Goal: Task Accomplishment & Management: Use online tool/utility

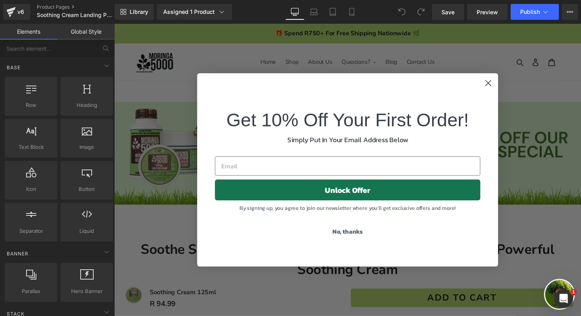
click at [493, 81] on circle "Close dialog" at bounding box center [497, 84] width 13 height 13
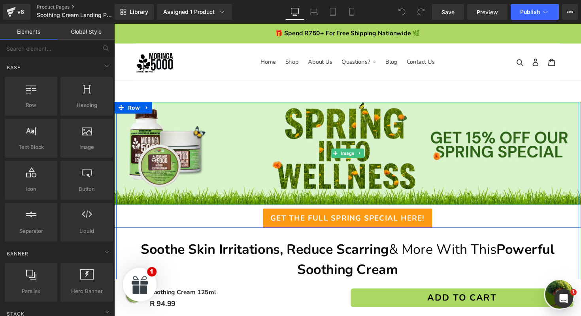
scroll to position [34, 0]
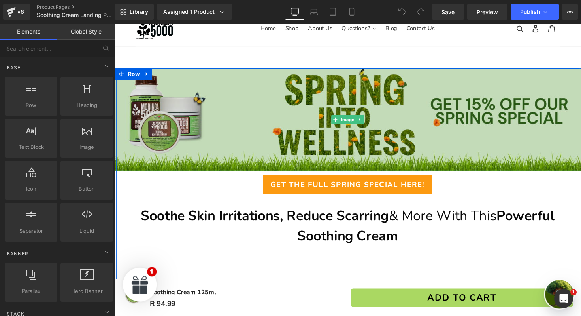
click at [344, 103] on img at bounding box center [353, 121] width 478 height 105
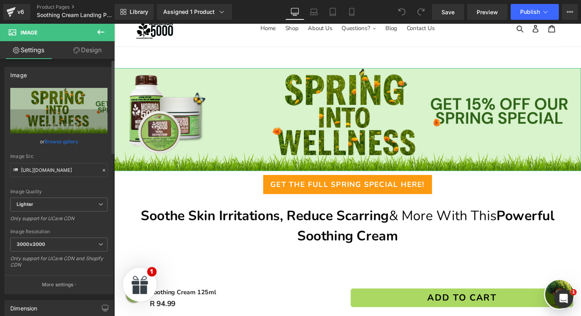
click at [68, 144] on link "Browse gallery" at bounding box center [62, 141] width 34 height 14
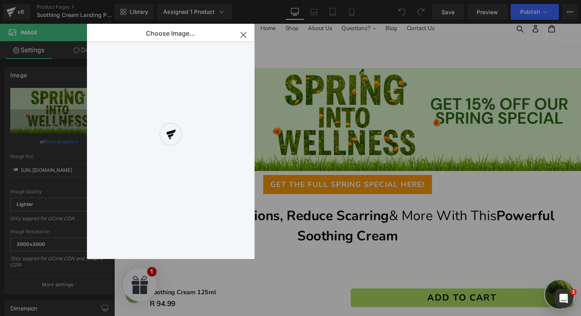
click at [241, 34] on div at bounding box center [171, 141] width 168 height 235
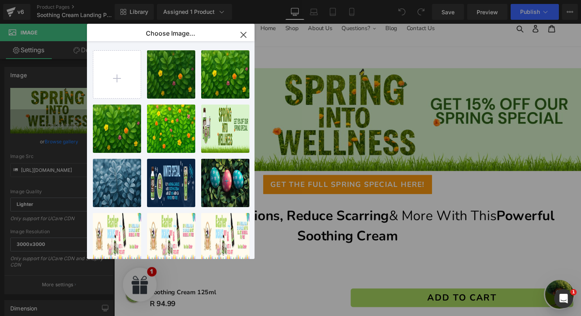
click at [241, 35] on icon "button" at bounding box center [243, 34] width 13 height 13
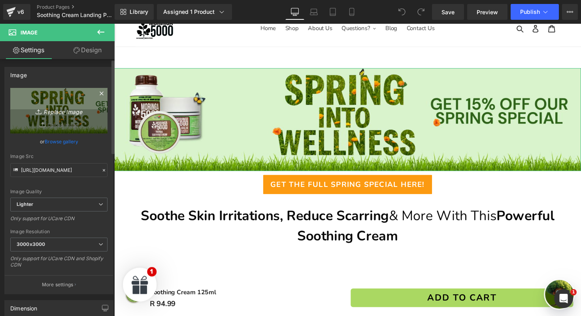
click at [62, 124] on link "Replace Image" at bounding box center [58, 110] width 97 height 45
click at [64, 119] on link "Replace Image" at bounding box center [58, 110] width 97 height 45
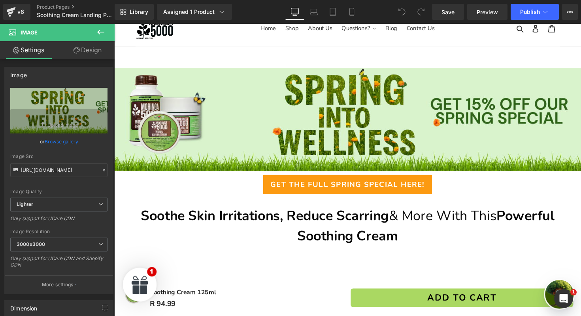
type input "C:\fakepath\new banner.png"
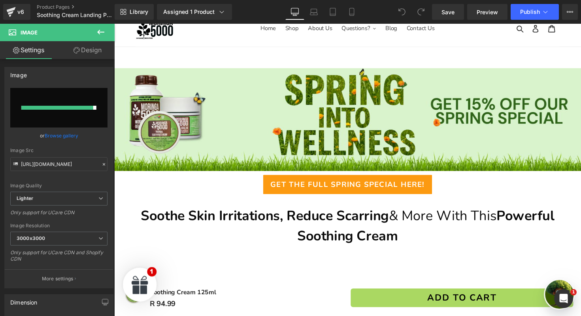
type input "[URL][DOMAIN_NAME]"
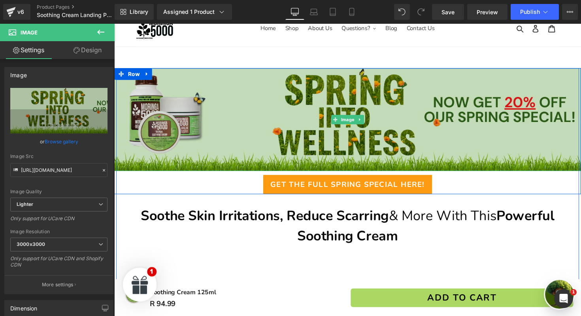
click at [242, 102] on img at bounding box center [353, 121] width 478 height 105
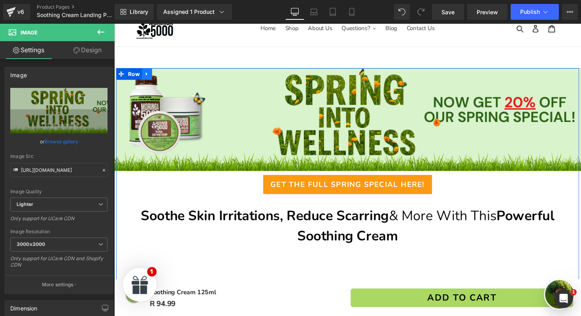
click at [148, 78] on icon at bounding box center [148, 75] width 6 height 6
click at [157, 77] on icon at bounding box center [158, 75] width 6 height 6
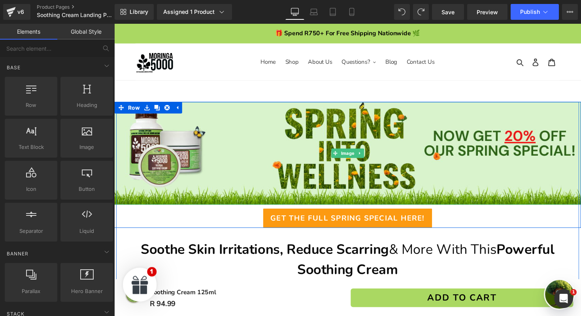
scroll to position [50, 0]
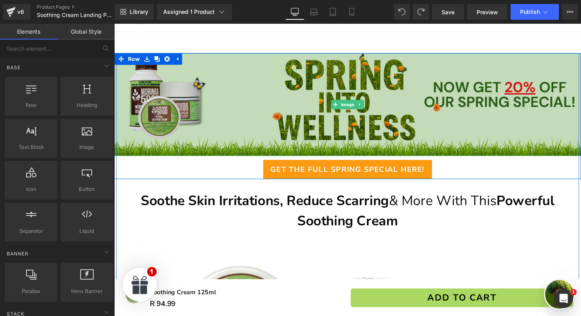
click at [281, 111] on img at bounding box center [353, 106] width 478 height 105
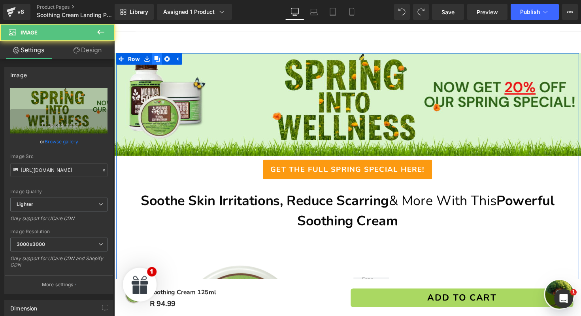
click at [157, 61] on icon at bounding box center [158, 60] width 6 height 6
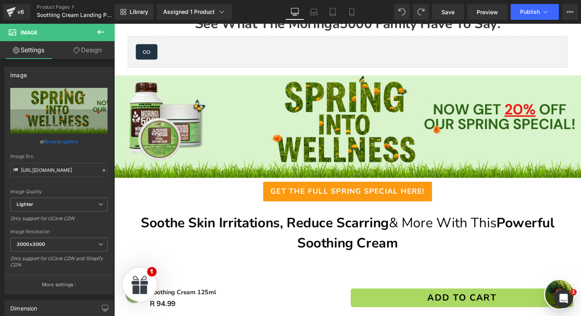
scroll to position [746, 0]
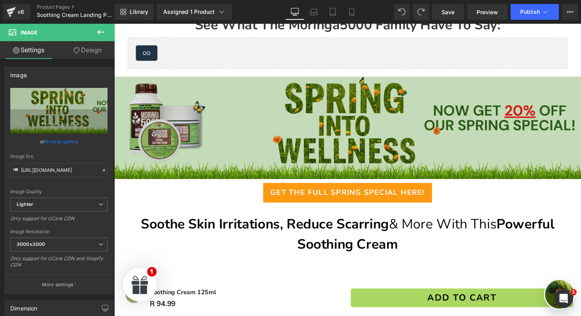
click at [230, 123] on img at bounding box center [353, 130] width 478 height 105
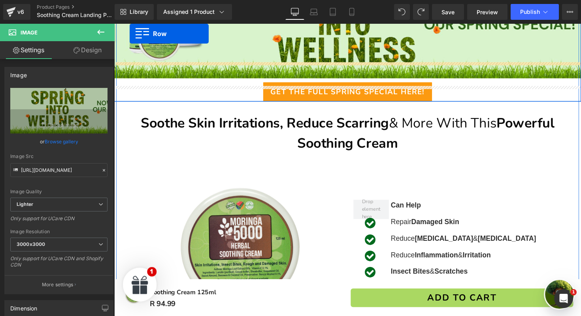
scroll to position [121, 0]
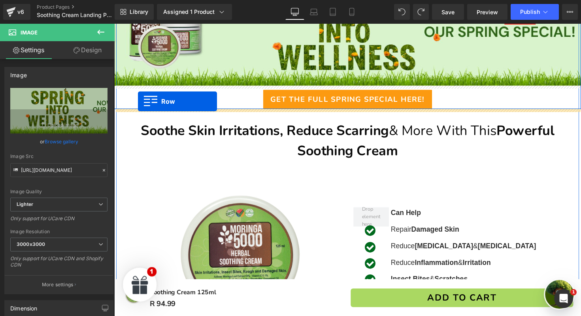
drag, startPoint x: 125, startPoint y: 83, endPoint x: 138, endPoint y: 103, distance: 24.6
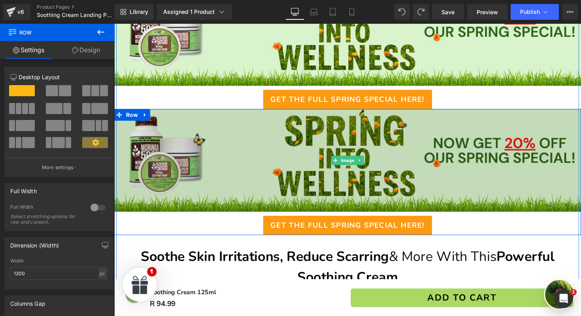
click at [242, 146] on img at bounding box center [353, 163] width 478 height 105
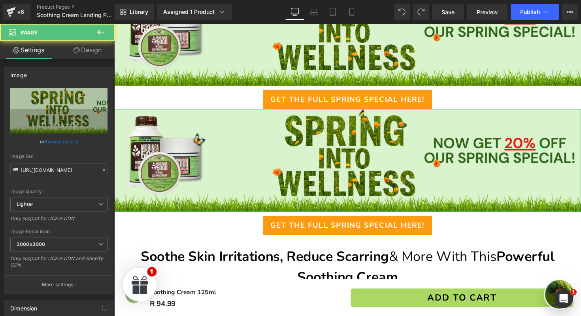
click at [83, 55] on link "Design" at bounding box center [87, 50] width 57 height 18
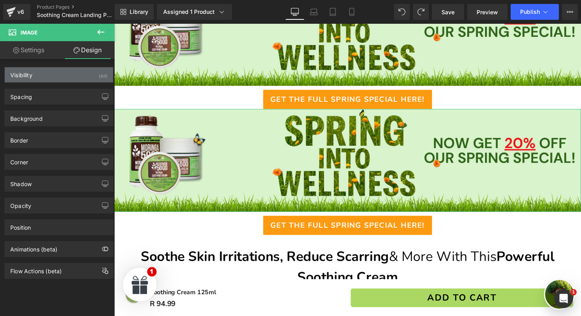
click at [61, 76] on div "Visibility (All)" at bounding box center [59, 74] width 108 height 15
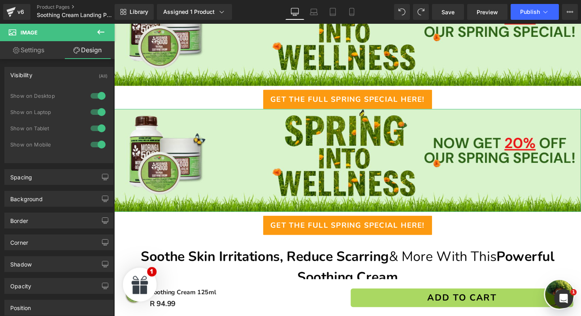
click at [96, 98] on div at bounding box center [98, 95] width 19 height 13
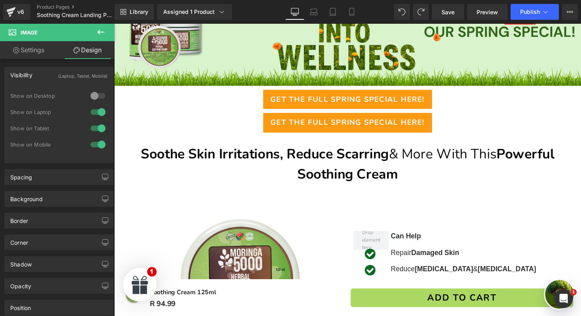
click at [96, 110] on div at bounding box center [98, 112] width 19 height 13
click at [96, 126] on div at bounding box center [98, 128] width 19 height 13
click at [90, 128] on div at bounding box center [98, 128] width 19 height 13
click at [93, 115] on div at bounding box center [98, 112] width 19 height 13
click at [94, 100] on div at bounding box center [98, 95] width 19 height 13
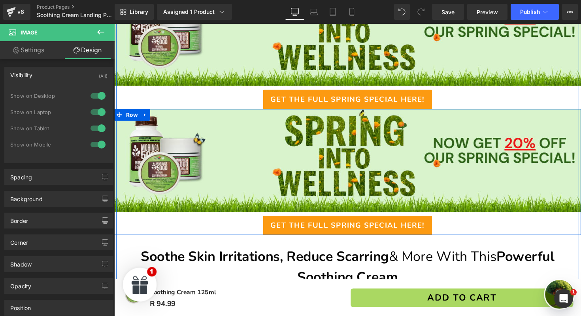
click at [137, 117] on span "Row" at bounding box center [134, 116] width 13 height 9
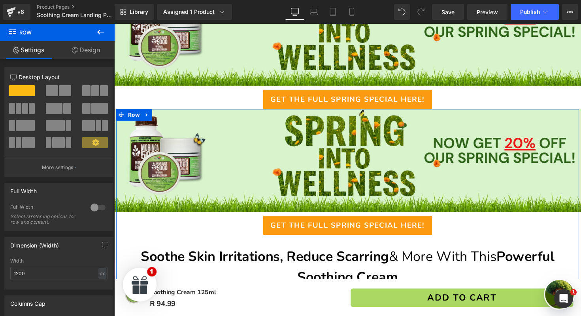
click at [81, 53] on link "Design" at bounding box center [85, 50] width 57 height 18
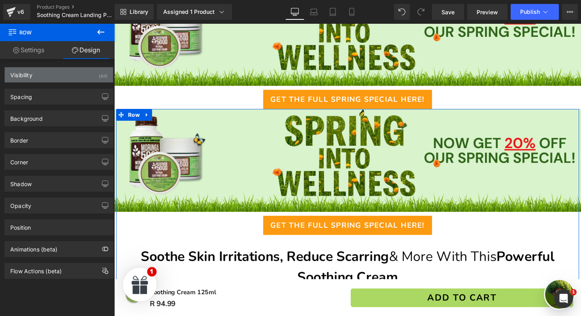
click at [90, 72] on div "Visibility (All)" at bounding box center [59, 74] width 108 height 15
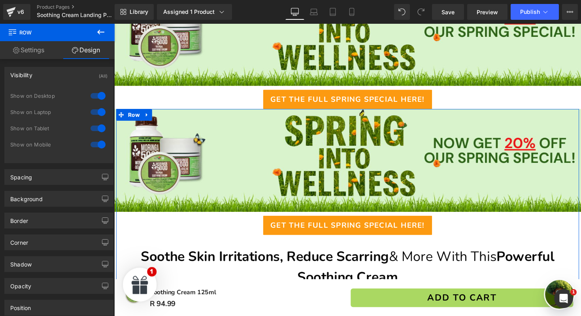
click at [97, 114] on div at bounding box center [98, 112] width 19 height 13
click at [97, 97] on div at bounding box center [98, 95] width 19 height 13
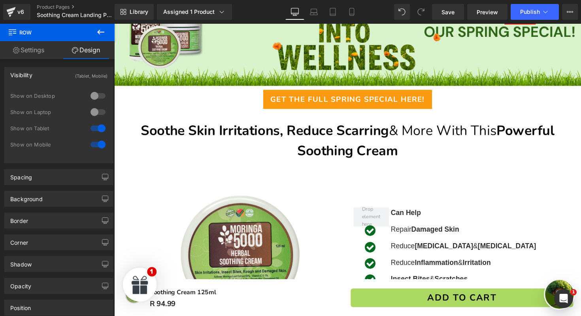
click at [96, 128] on div at bounding box center [98, 128] width 19 height 13
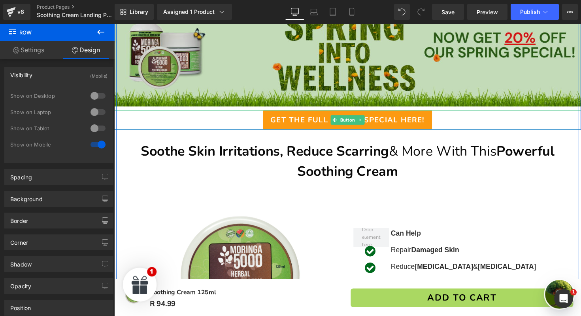
scroll to position [100, 0]
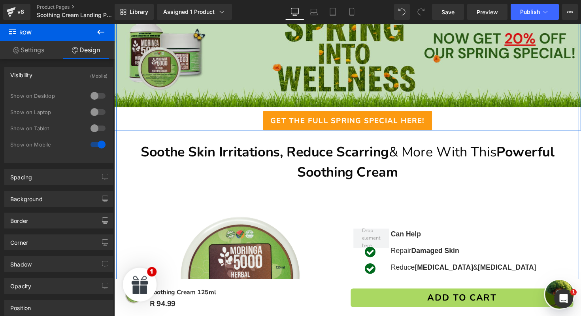
click at [255, 59] on img at bounding box center [353, 56] width 478 height 105
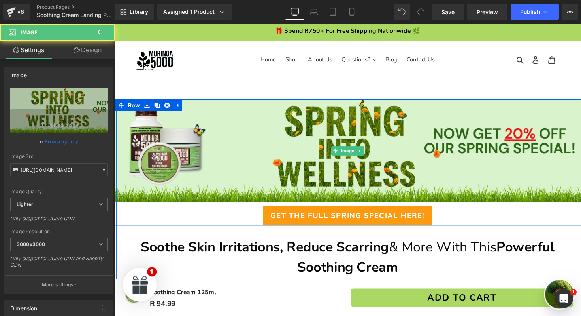
scroll to position [0, 0]
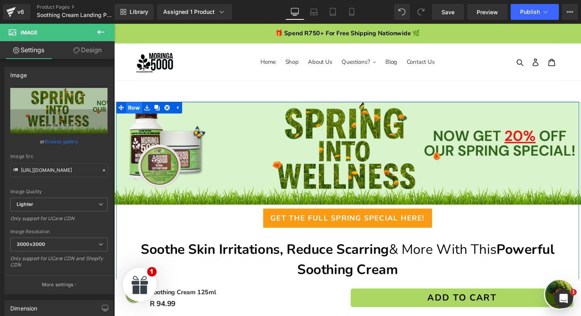
click at [137, 112] on span "Row" at bounding box center [135, 110] width 16 height 12
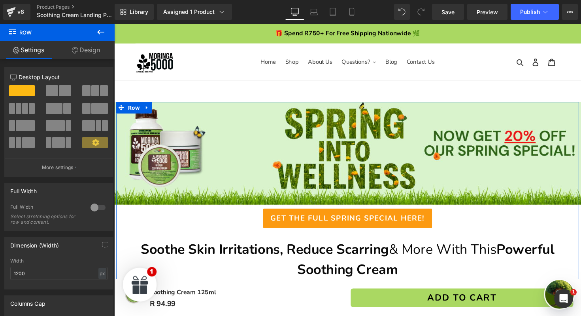
click at [85, 57] on link "Design" at bounding box center [85, 50] width 57 height 18
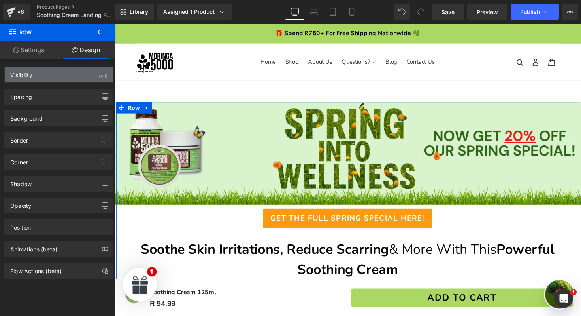
click at [74, 77] on div "Visibility (All)" at bounding box center [59, 74] width 108 height 15
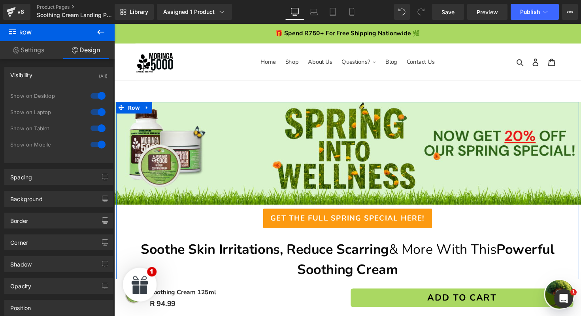
click at [98, 144] on div at bounding box center [98, 144] width 19 height 13
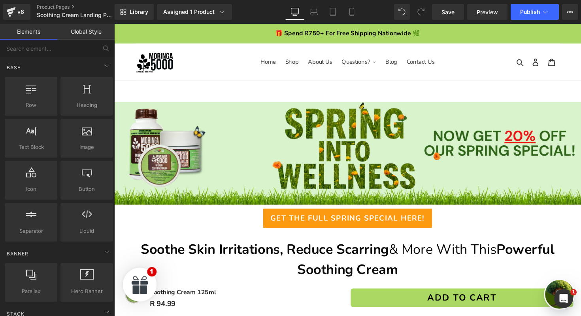
click at [355, 16] on link "Mobile" at bounding box center [351, 12] width 19 height 16
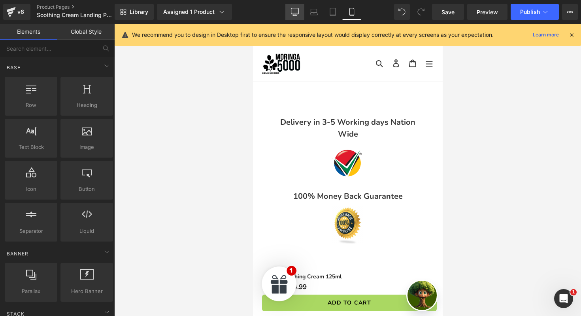
click at [287, 10] on link "Desktop" at bounding box center [294, 12] width 19 height 16
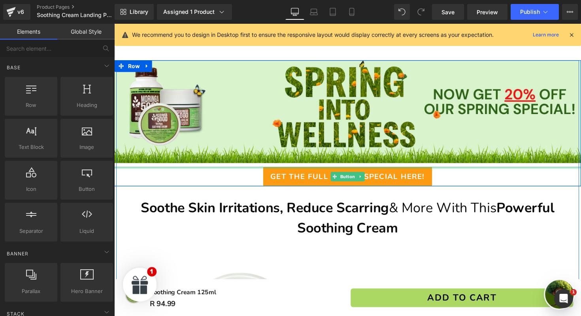
scroll to position [42, 0]
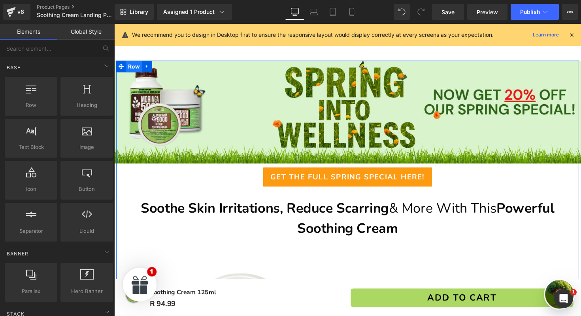
click at [137, 69] on span "Row" at bounding box center [135, 67] width 16 height 12
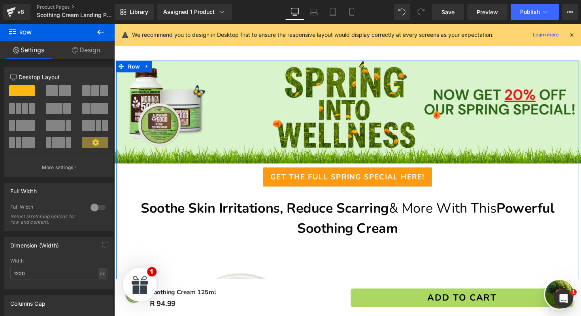
click at [82, 50] on link "Design" at bounding box center [85, 50] width 57 height 18
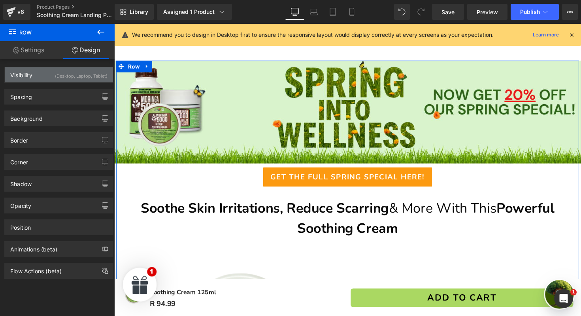
click at [81, 77] on div "(Desktop, Laptop, Tablet)" at bounding box center [81, 73] width 53 height 13
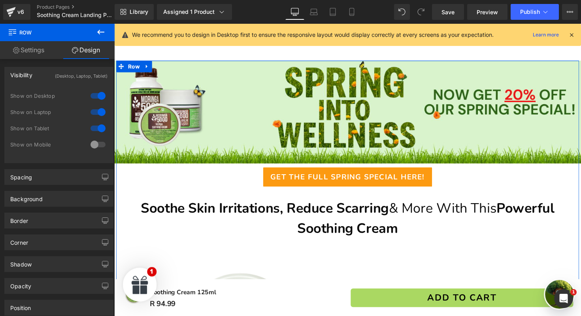
click at [94, 146] on div at bounding box center [98, 144] width 19 height 13
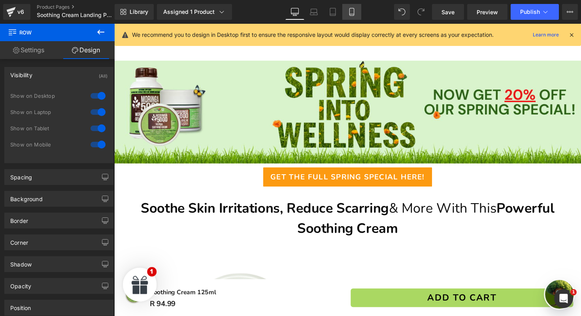
click at [350, 15] on icon at bounding box center [352, 12] width 8 height 8
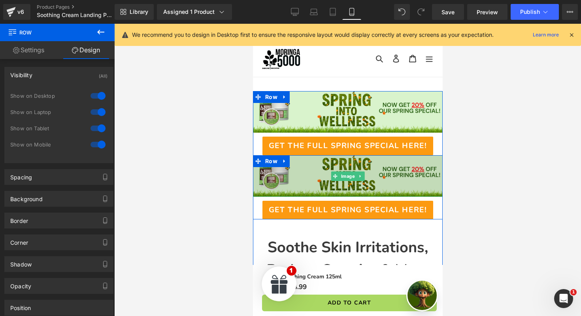
scroll to position [0, 0]
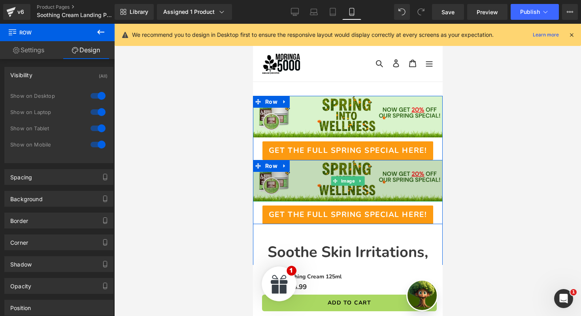
click at [297, 167] on img at bounding box center [348, 181] width 190 height 42
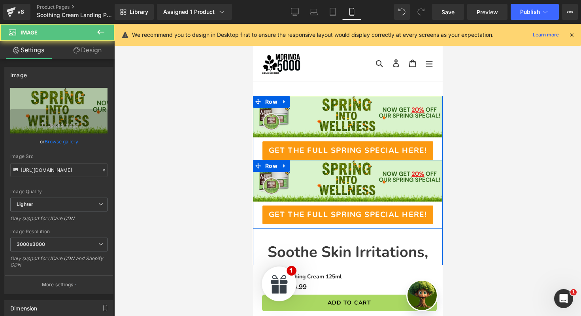
click at [284, 167] on icon at bounding box center [285, 166] width 6 height 6
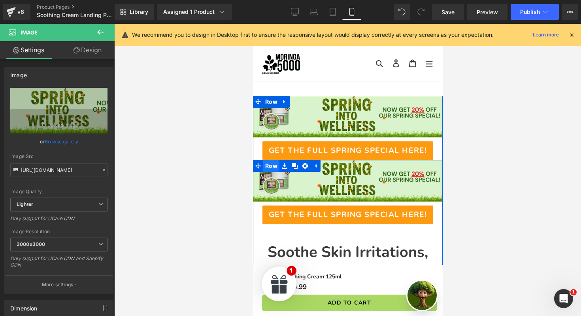
click at [271, 166] on span "Row" at bounding box center [271, 166] width 16 height 12
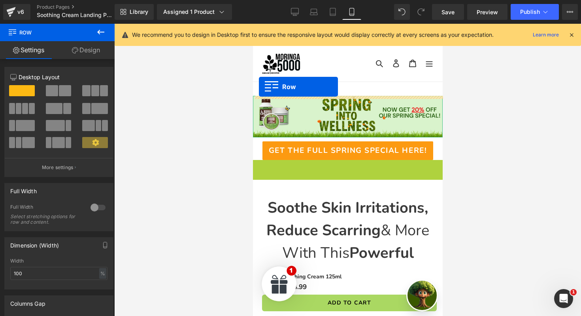
drag, startPoint x: 258, startPoint y: 164, endPoint x: 259, endPoint y: 87, distance: 77.5
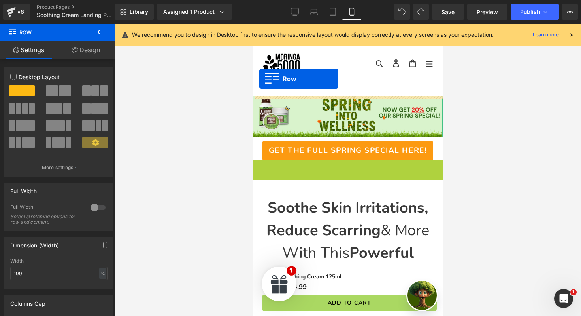
drag, startPoint x: 259, startPoint y: 164, endPoint x: 259, endPoint y: 79, distance: 85.0
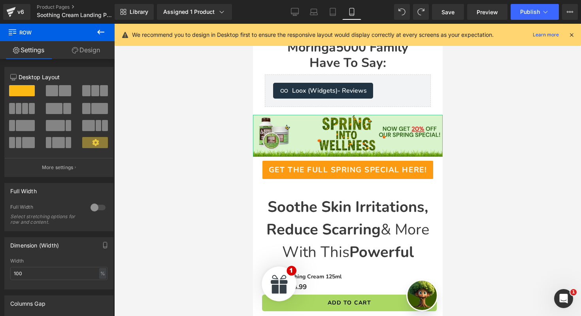
scroll to position [983, 0]
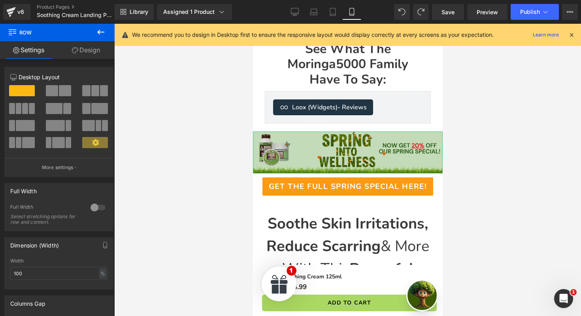
click at [314, 153] on img at bounding box center [348, 152] width 190 height 42
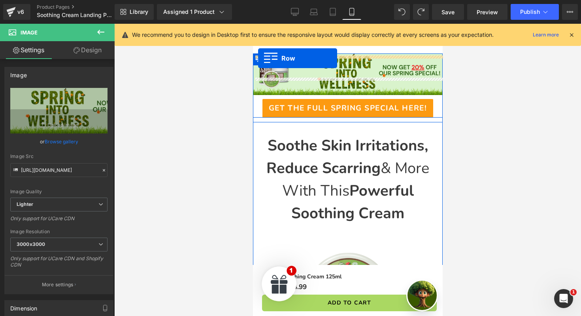
scroll to position [0, 0]
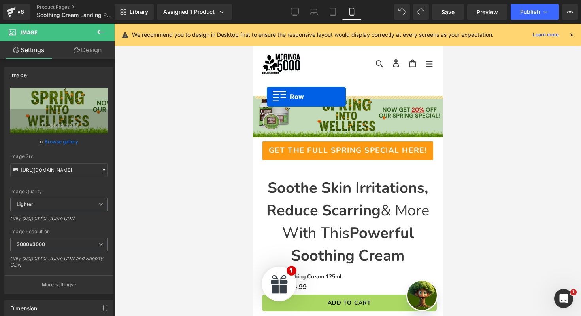
drag, startPoint x: 255, startPoint y: 140, endPoint x: 266, endPoint y: 96, distance: 45.1
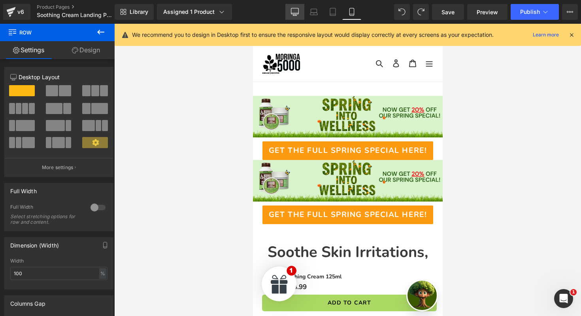
click at [302, 12] on link "Desktop" at bounding box center [294, 12] width 19 height 16
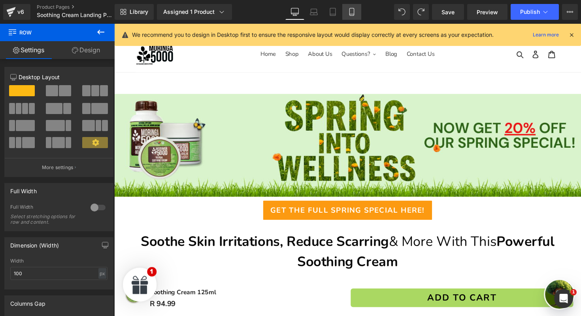
click at [352, 10] on icon at bounding box center [352, 12] width 8 height 8
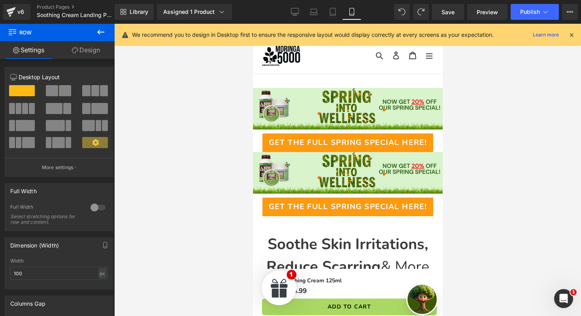
scroll to position [0, 0]
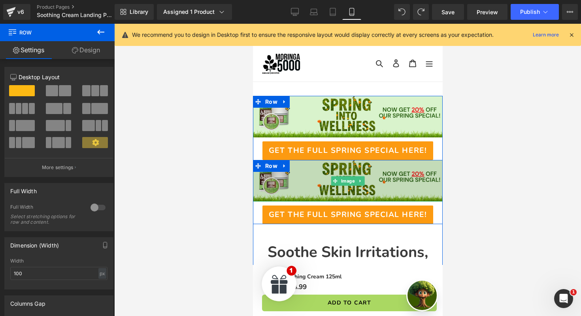
click at [323, 169] on img at bounding box center [348, 181] width 190 height 42
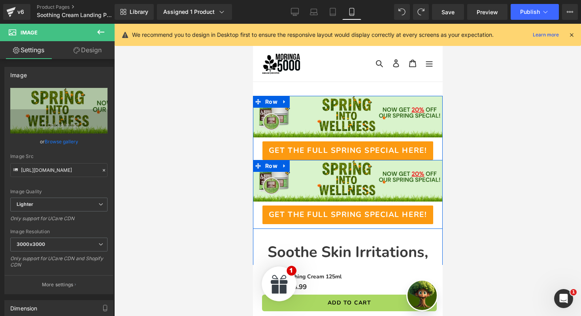
click at [270, 168] on span "Row" at bounding box center [271, 166] width 16 height 12
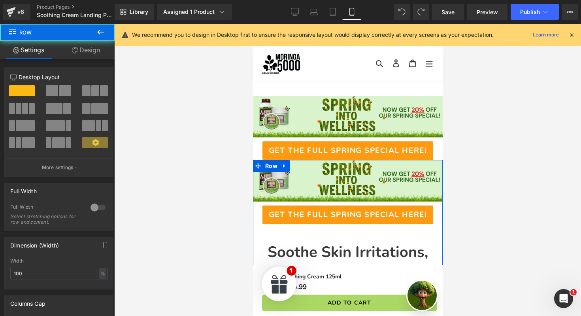
click at [86, 55] on link "Design" at bounding box center [85, 50] width 57 height 18
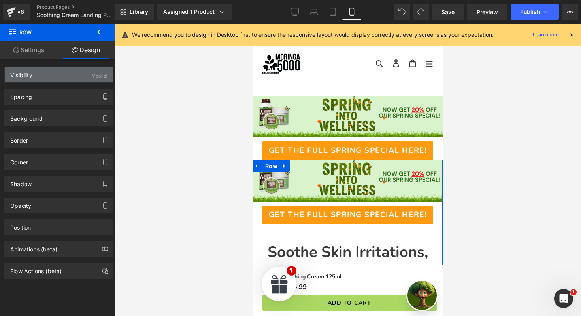
click at [80, 73] on div "Visibility (Mobile)" at bounding box center [59, 74] width 108 height 15
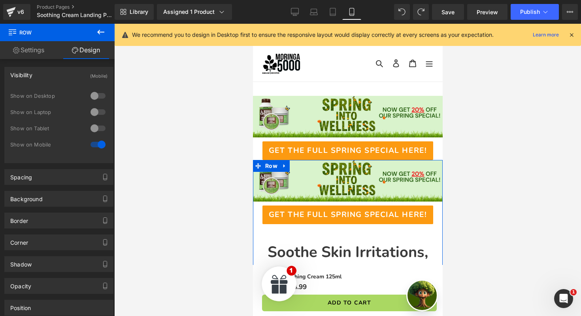
click at [92, 91] on div at bounding box center [98, 95] width 19 height 13
click at [92, 109] on div at bounding box center [98, 112] width 19 height 13
click at [99, 129] on div at bounding box center [98, 128] width 19 height 13
click at [30, 53] on link "Settings" at bounding box center [28, 50] width 57 height 18
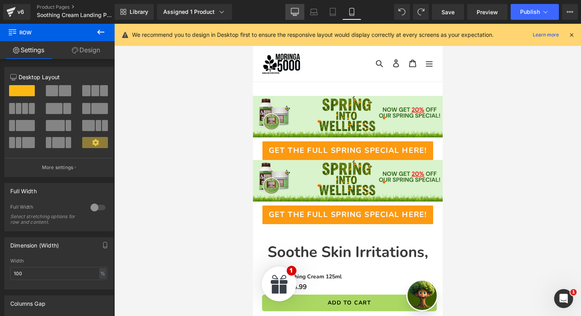
click at [290, 13] on link "Desktop" at bounding box center [294, 12] width 19 height 16
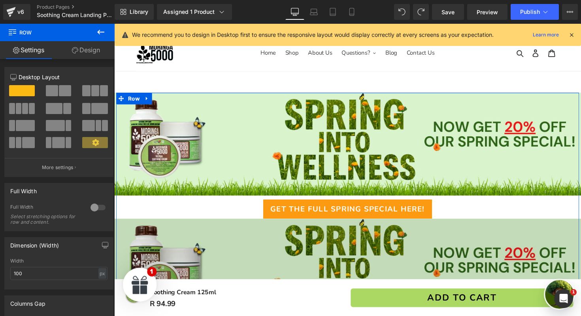
scroll to position [10, 0]
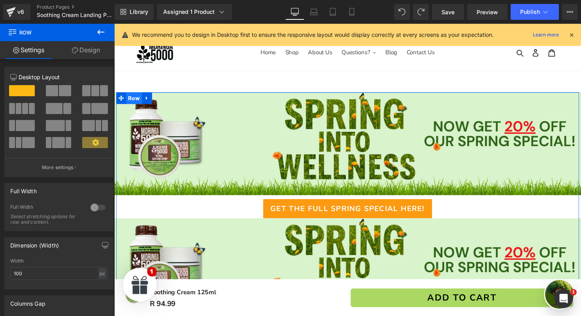
click at [140, 103] on span "Row" at bounding box center [135, 100] width 16 height 12
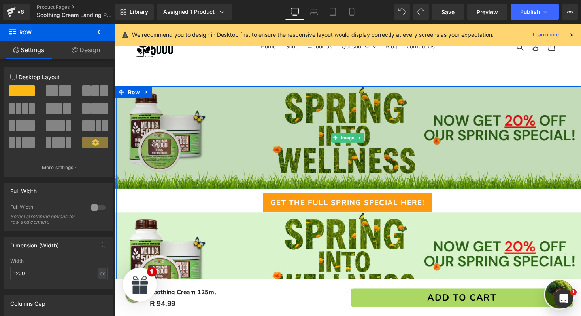
scroll to position [0, 0]
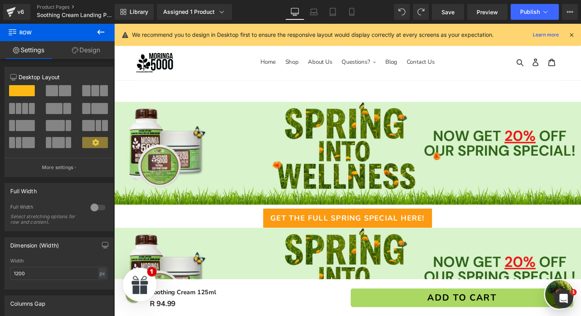
click at [102, 31] on icon at bounding box center [100, 31] width 9 height 9
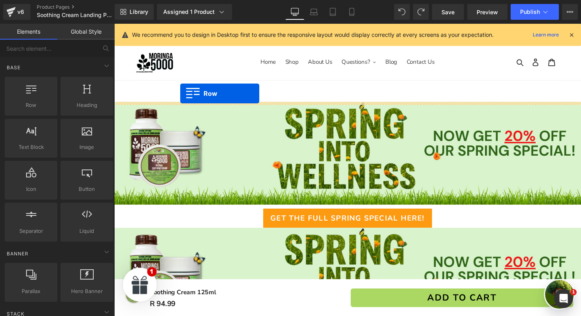
drag, startPoint x: 146, startPoint y: 130, endPoint x: 182, endPoint y: 95, distance: 49.8
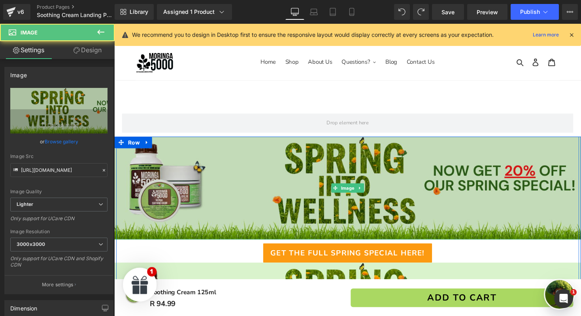
click at [225, 194] on img at bounding box center [353, 191] width 478 height 105
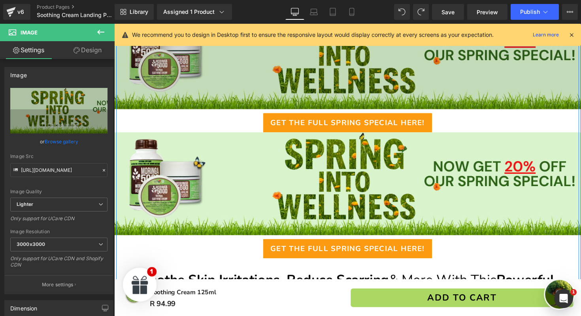
scroll to position [121, 0]
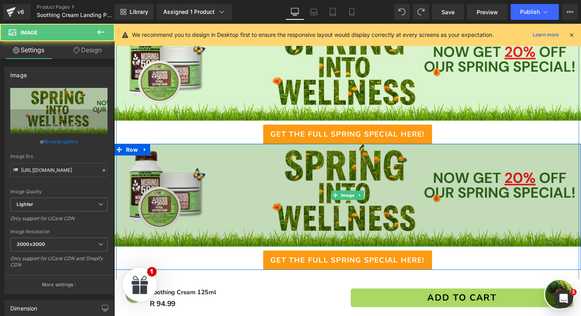
click at [362, 184] on img at bounding box center [353, 199] width 478 height 105
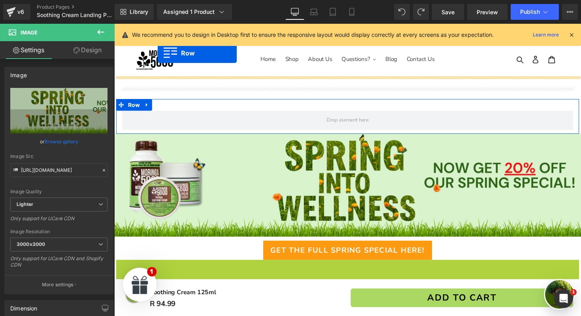
scroll to position [0, 0]
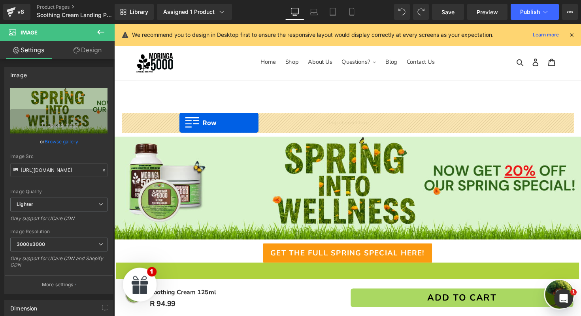
drag, startPoint x: 121, startPoint y: 154, endPoint x: 181, endPoint y: 125, distance: 67.2
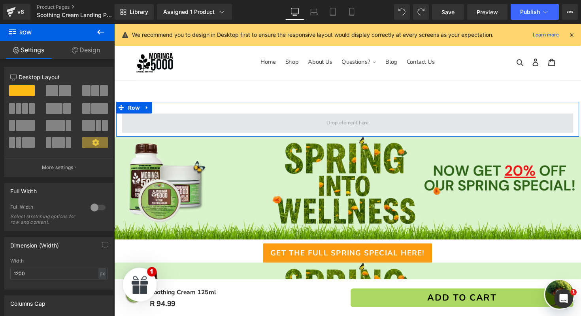
click at [255, 123] on span at bounding box center [353, 125] width 463 height 20
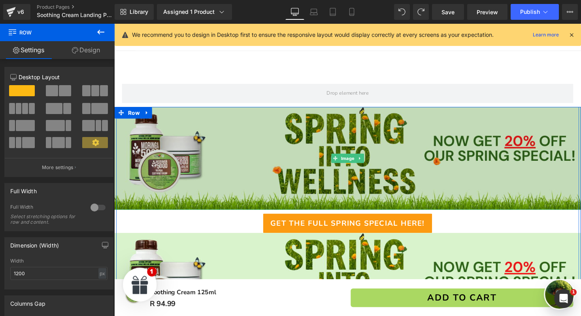
scroll to position [41, 0]
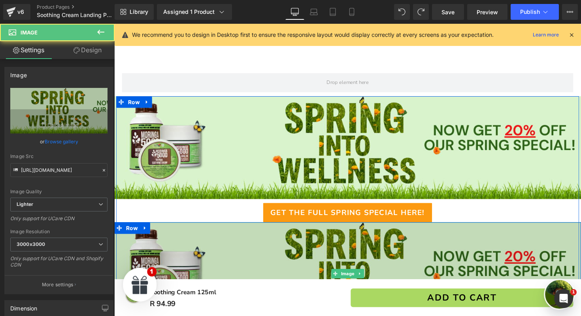
click at [306, 247] on img at bounding box center [353, 279] width 478 height 105
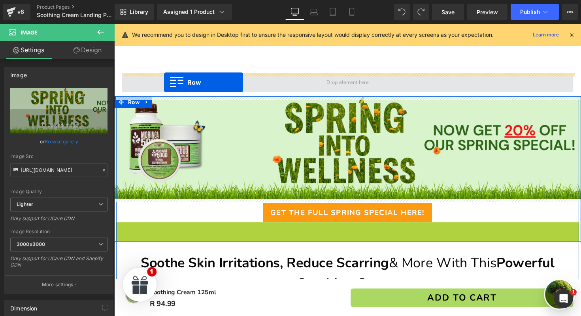
drag, startPoint x: 119, startPoint y: 232, endPoint x: 165, endPoint y: 84, distance: 155.2
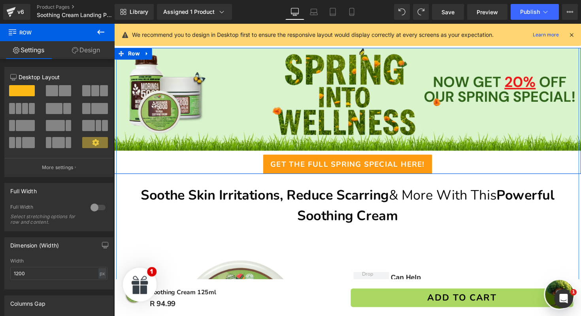
scroll to position [720, 0]
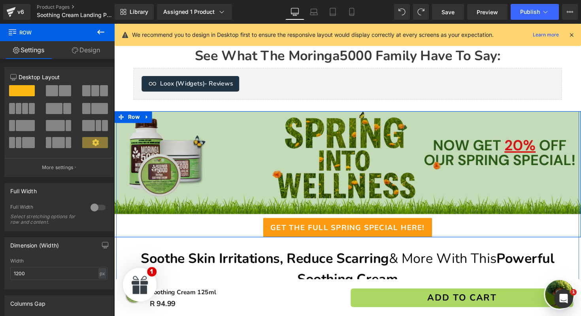
click at [216, 150] on img at bounding box center [353, 165] width 478 height 105
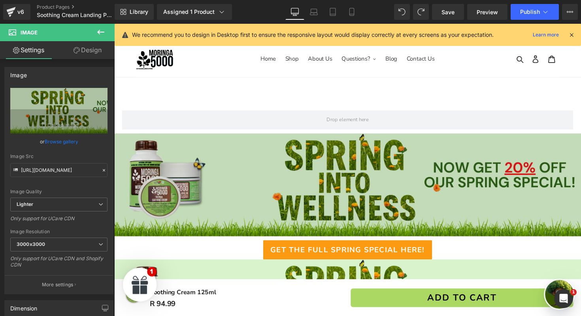
scroll to position [0, 0]
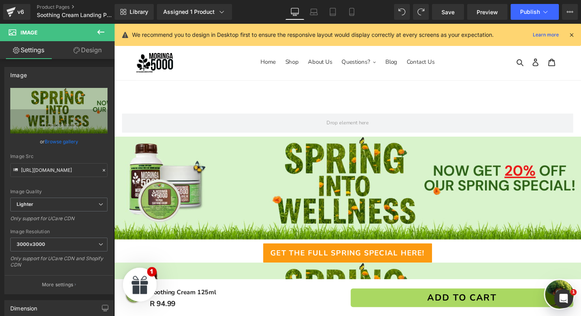
click at [101, 30] on icon at bounding box center [100, 31] width 9 height 9
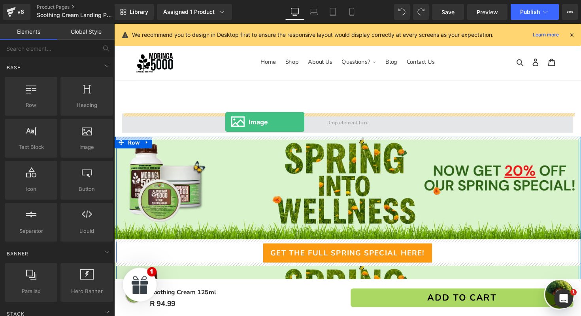
drag, startPoint x: 198, startPoint y: 164, endPoint x: 228, endPoint y: 124, distance: 49.7
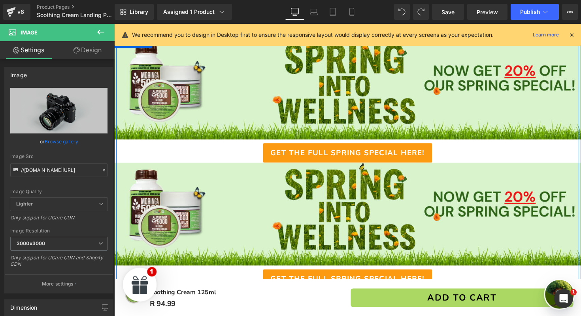
scroll to position [392, 0]
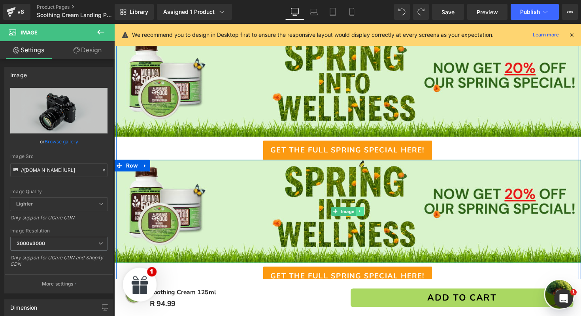
click at [365, 215] on icon at bounding box center [365, 215] width 1 height 3
click at [369, 216] on icon at bounding box center [370, 216] width 4 height 4
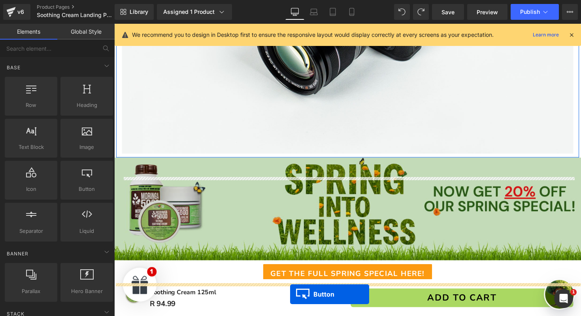
scroll to position [273, 0]
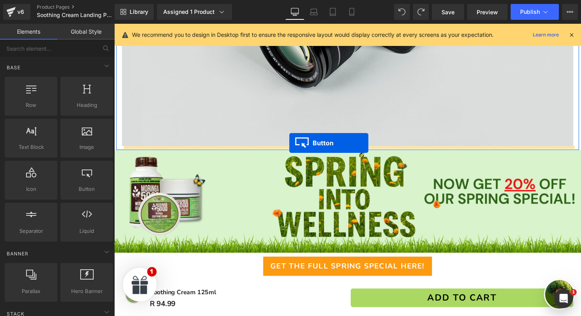
drag, startPoint x: 340, startPoint y: 177, endPoint x: 294, endPoint y: 146, distance: 56.1
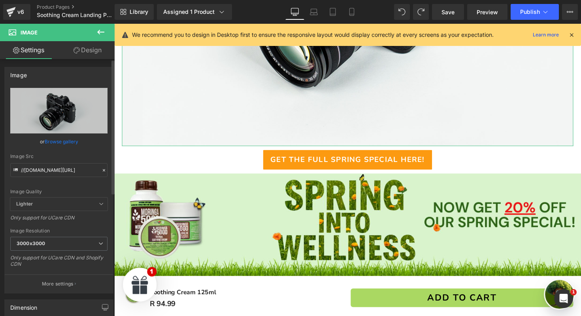
click at [63, 142] on link "Browse gallery" at bounding box center [62, 141] width 34 height 14
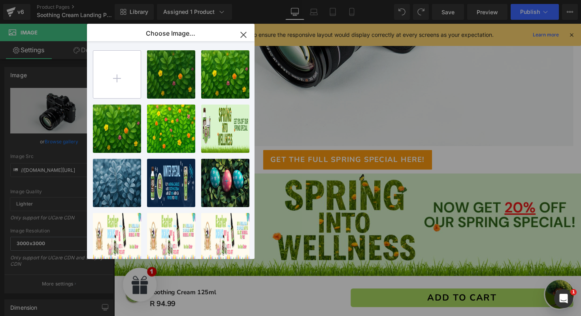
click at [111, 84] on input "file" at bounding box center [116, 74] width 47 height 47
type input "C:\fakepath\new banner mobile.png"
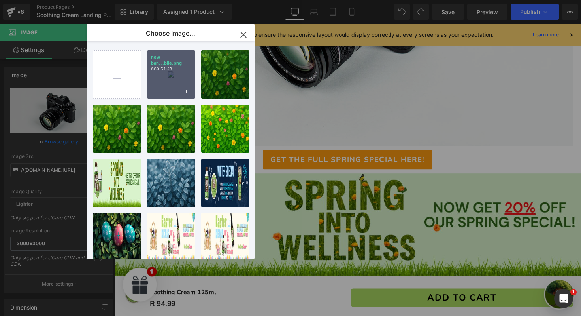
click at [168, 76] on div "new ban...bile.png 669.51 KB" at bounding box center [171, 74] width 48 height 48
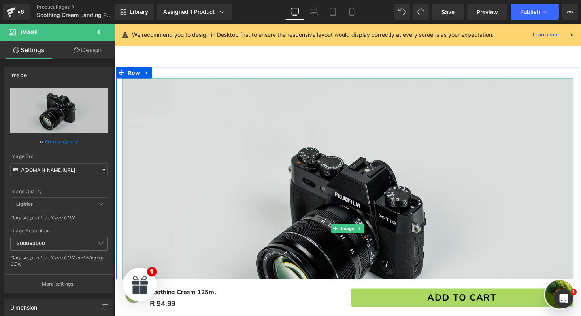
scroll to position [37, 0]
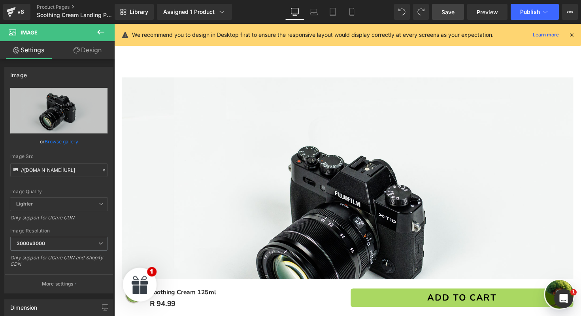
click at [446, 9] on span "Save" at bounding box center [448, 12] width 13 height 8
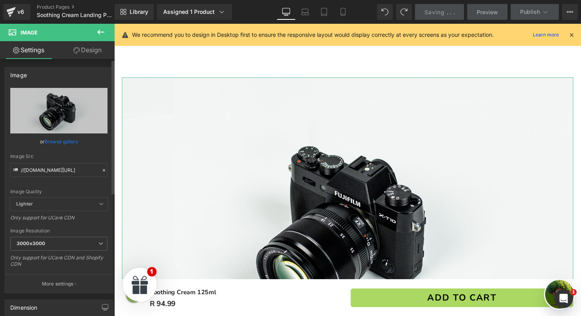
click at [63, 136] on link "Browse gallery" at bounding box center [62, 141] width 34 height 14
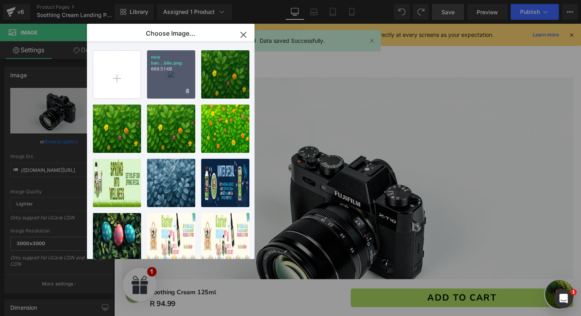
click at [171, 76] on div "new ban...bile.png 669.51 KB" at bounding box center [171, 74] width 48 height 48
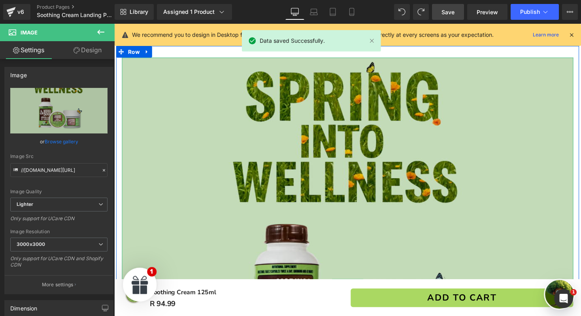
scroll to position [58, 0]
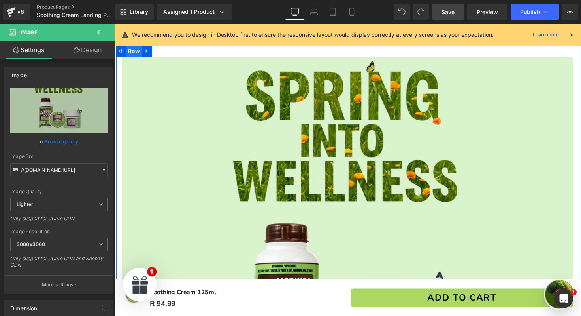
click at [129, 52] on span "Row" at bounding box center [135, 51] width 16 height 12
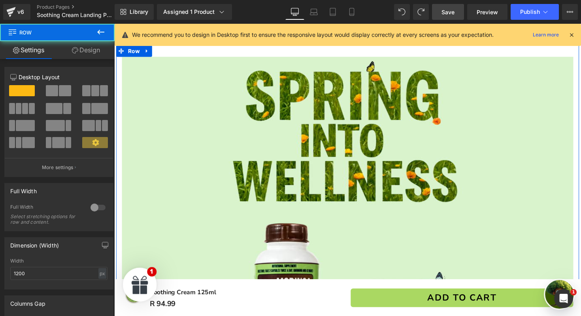
click at [91, 56] on link "Design" at bounding box center [85, 50] width 57 height 18
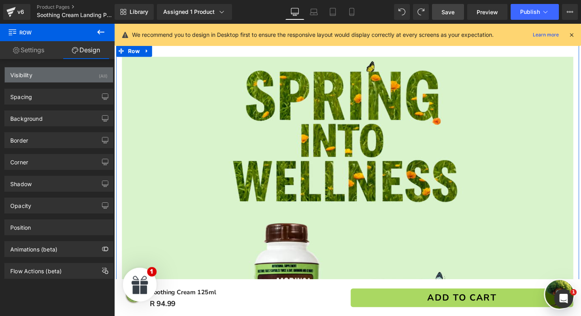
click at [81, 80] on div "Visibility (All)" at bounding box center [59, 74] width 108 height 15
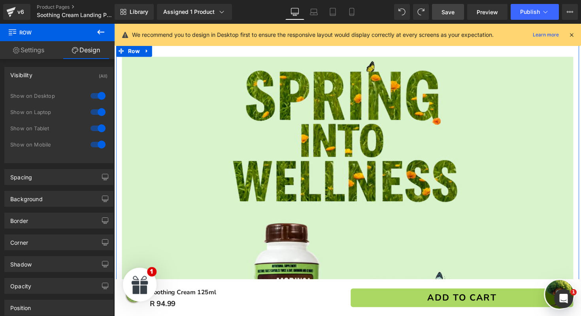
click at [99, 97] on div at bounding box center [98, 95] width 19 height 13
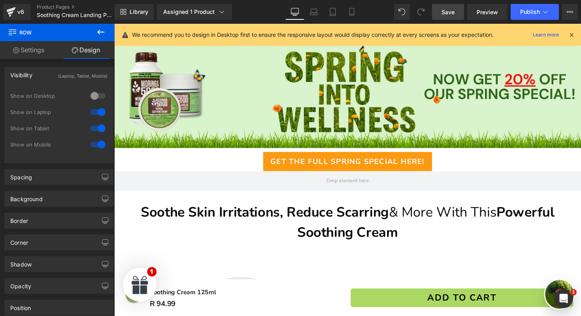
click at [99, 111] on div at bounding box center [98, 112] width 19 height 13
click at [98, 126] on div at bounding box center [98, 128] width 19 height 13
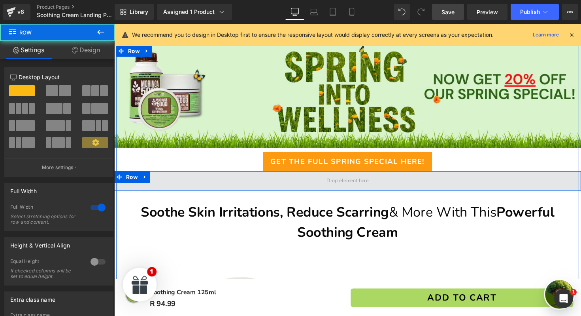
click at [206, 186] on span at bounding box center [353, 184] width 478 height 20
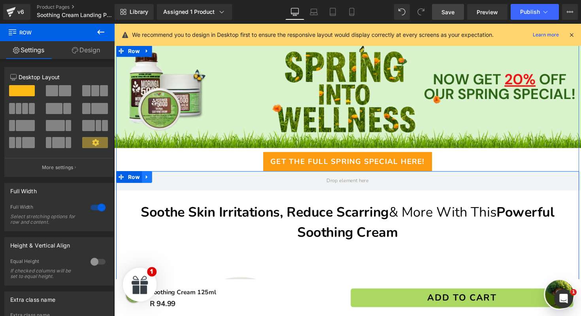
click at [149, 183] on icon at bounding box center [148, 181] width 6 height 6
click at [170, 180] on icon at bounding box center [169, 181] width 6 height 6
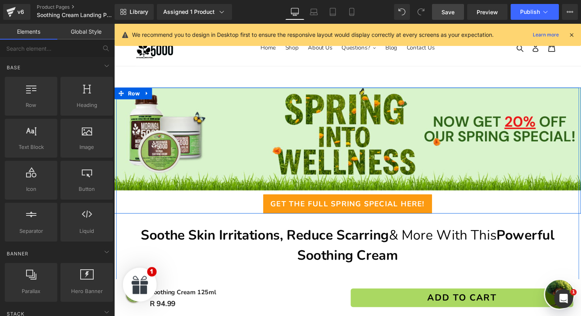
scroll to position [0, 0]
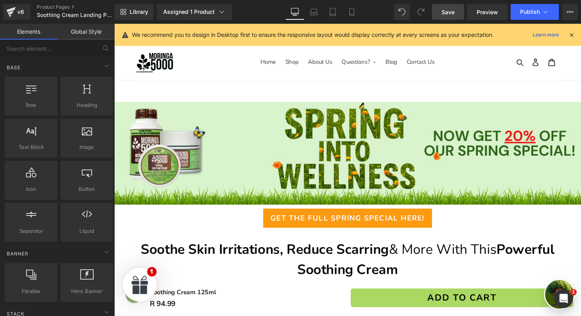
click at [452, 9] on span "Save" at bounding box center [448, 12] width 13 height 8
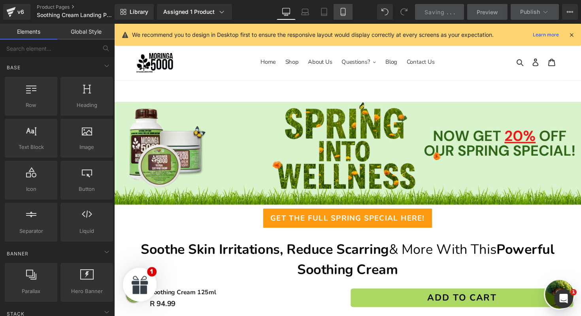
click at [345, 14] on icon at bounding box center [343, 14] width 4 height 0
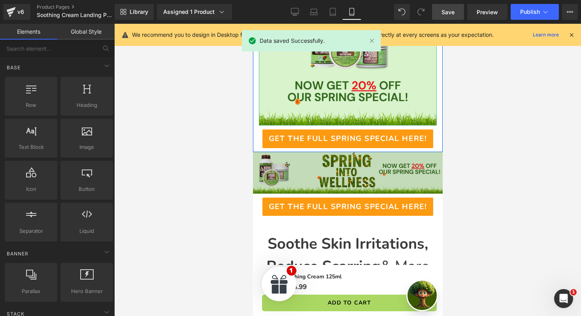
scroll to position [173, 0]
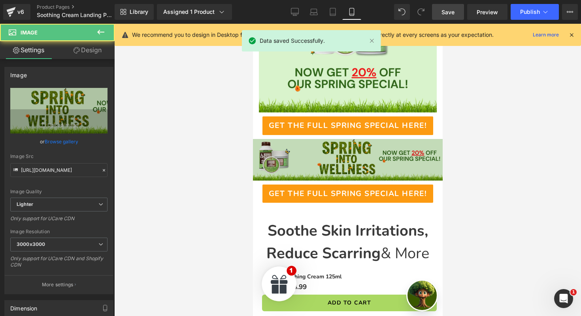
click at [327, 157] on img at bounding box center [348, 160] width 190 height 42
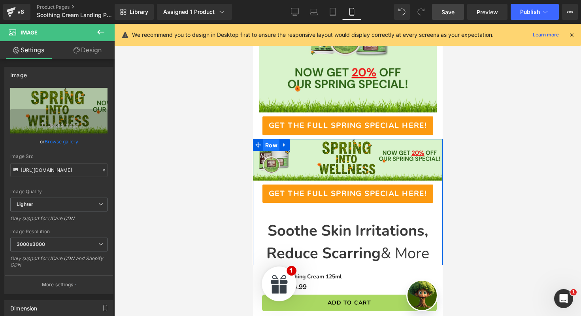
click at [274, 147] on span "Row" at bounding box center [271, 145] width 16 height 12
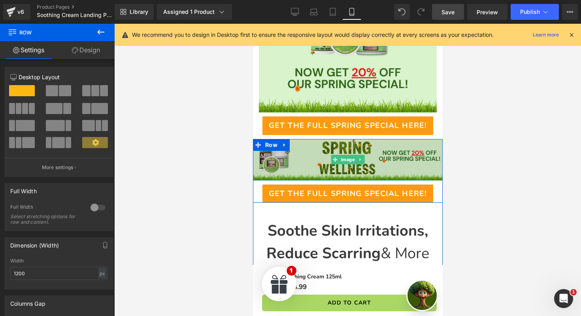
click at [391, 159] on img at bounding box center [348, 160] width 190 height 42
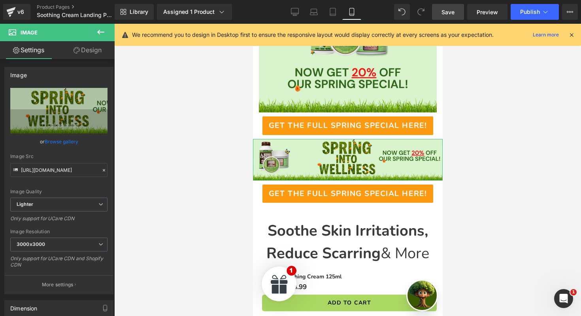
click at [94, 43] on link "Design" at bounding box center [87, 50] width 57 height 18
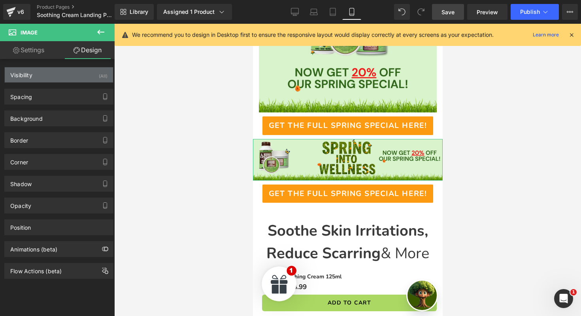
click at [99, 76] on div "(All)" at bounding box center [103, 73] width 9 height 13
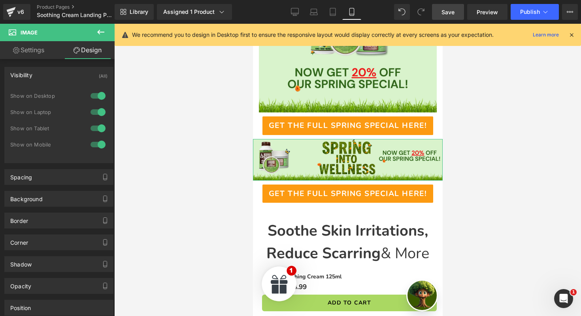
click at [98, 142] on div at bounding box center [98, 144] width 19 height 13
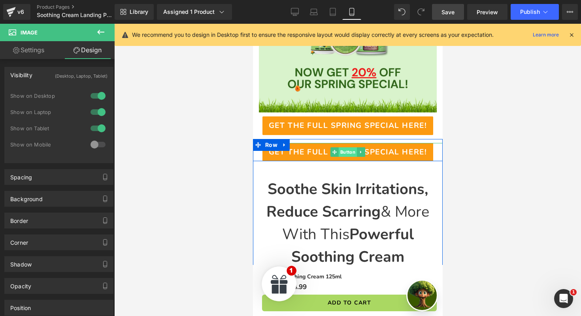
click at [343, 153] on span "Button" at bounding box center [347, 151] width 18 height 9
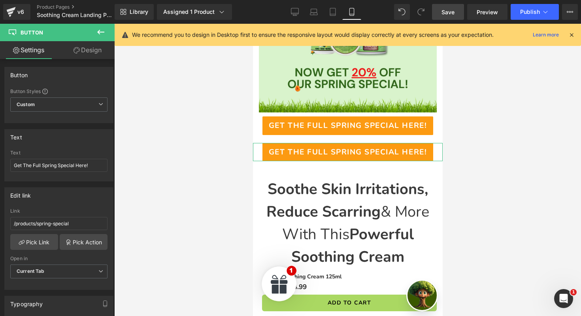
click at [96, 56] on link "Design" at bounding box center [87, 50] width 57 height 18
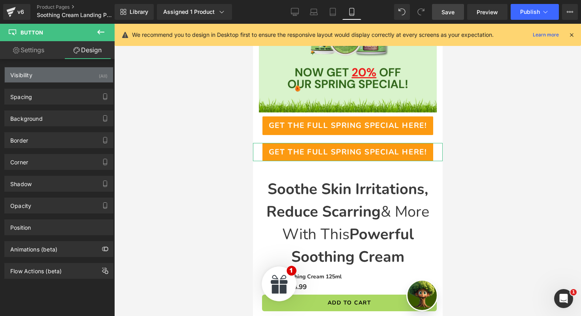
click at [94, 75] on div "Visibility (All)" at bounding box center [59, 74] width 108 height 15
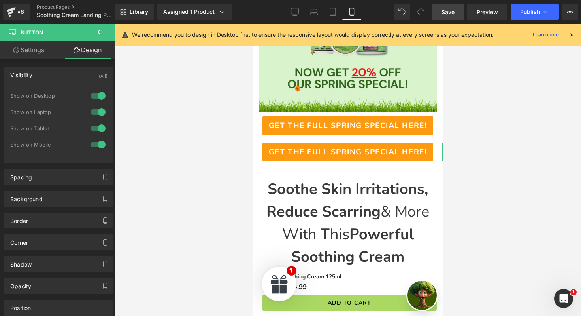
click at [96, 145] on div at bounding box center [98, 144] width 19 height 13
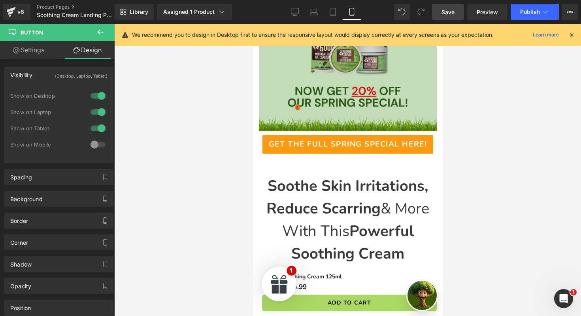
scroll to position [153, 0]
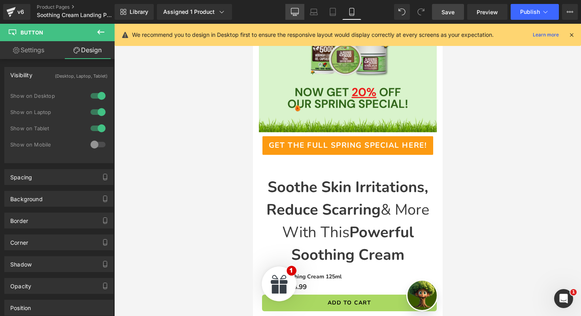
click at [297, 9] on icon at bounding box center [295, 12] width 8 height 8
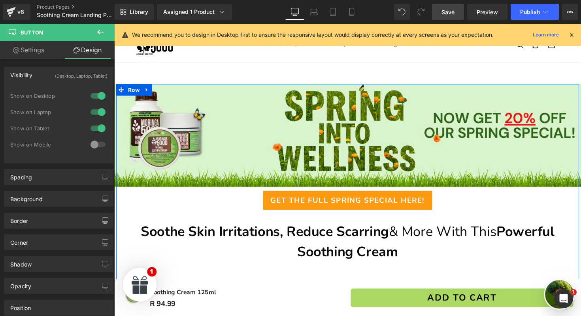
scroll to position [0, 0]
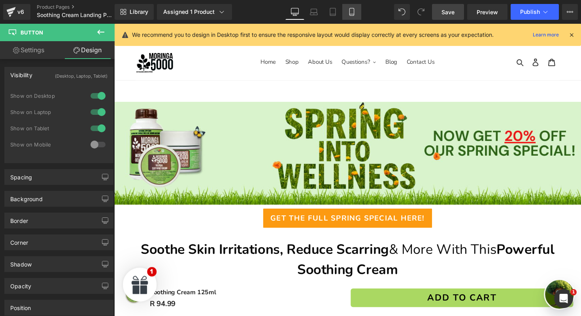
click at [357, 15] on link "Mobile" at bounding box center [351, 12] width 19 height 16
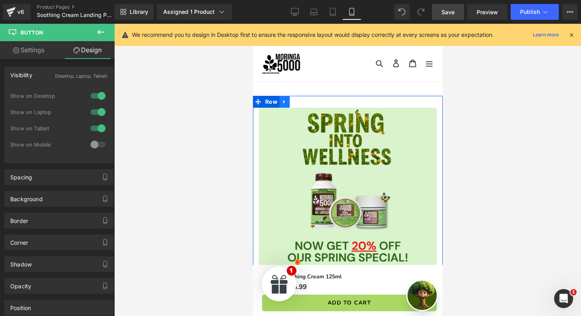
click at [285, 102] on icon at bounding box center [285, 102] width 6 height 6
click at [283, 102] on icon at bounding box center [285, 102] width 6 height 6
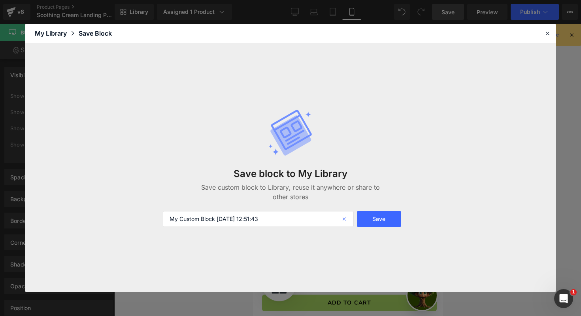
click at [343, 220] on icon at bounding box center [344, 219] width 17 height 16
type input "n"
type input "mobile spring special"
click at [391, 219] on button "Save" at bounding box center [379, 219] width 44 height 16
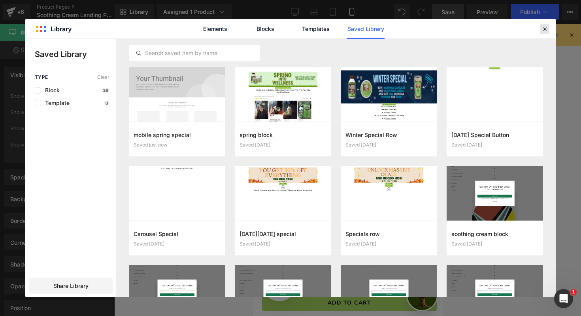
click at [546, 28] on icon at bounding box center [544, 28] width 7 height 7
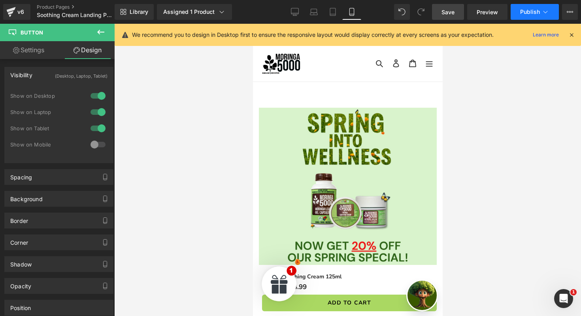
click at [532, 9] on span "Publish" at bounding box center [530, 12] width 20 height 6
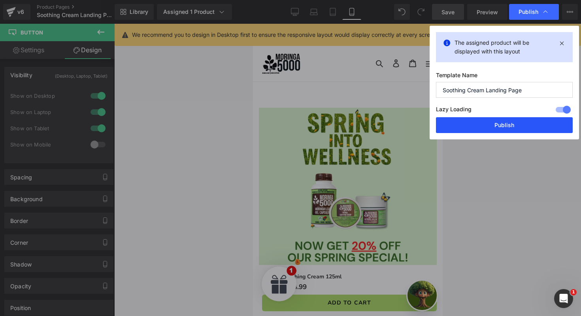
click at [492, 126] on button "Publish" at bounding box center [504, 125] width 137 height 16
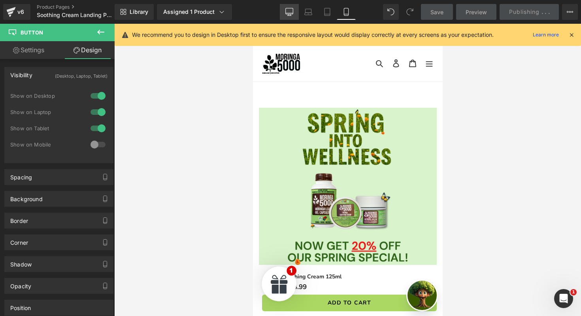
click at [292, 13] on icon at bounding box center [289, 13] width 8 height 0
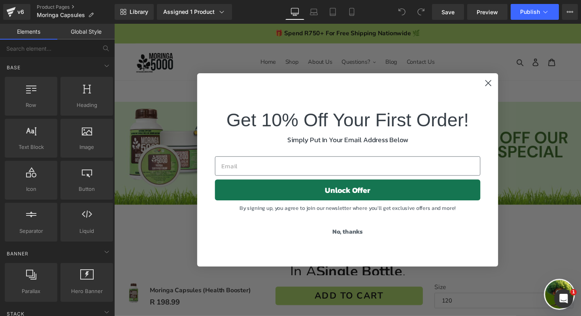
click at [490, 99] on div "Get 10% Off Your First Order!" at bounding box center [353, 118] width 277 height 38
click at [499, 84] on circle "Close dialog" at bounding box center [497, 84] width 13 height 13
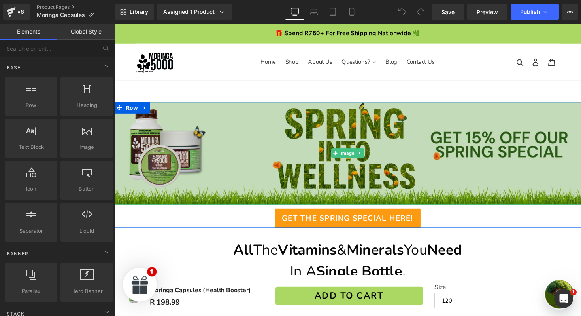
click at [389, 146] on img at bounding box center [353, 156] width 478 height 105
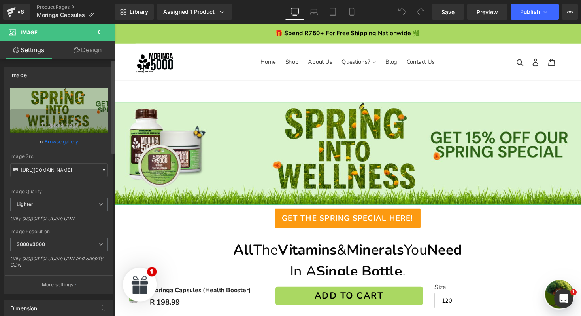
click at [54, 138] on link "Browse gallery" at bounding box center [62, 141] width 34 height 14
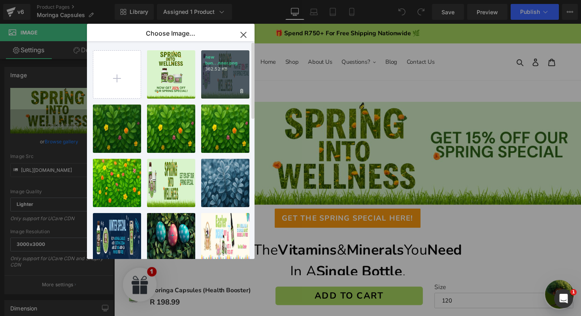
click at [213, 73] on div "new ban...nner.png 362.52 KB" at bounding box center [225, 74] width 48 height 48
type input "[URL][DOMAIN_NAME]"
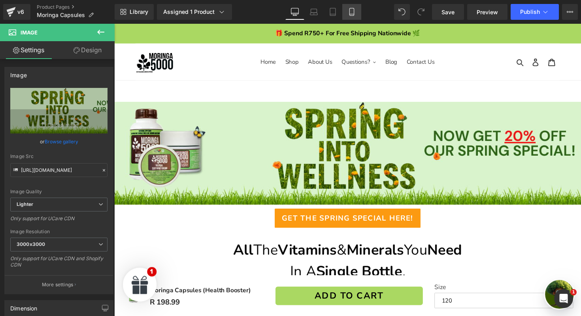
click at [350, 18] on link "Mobile" at bounding box center [351, 12] width 19 height 16
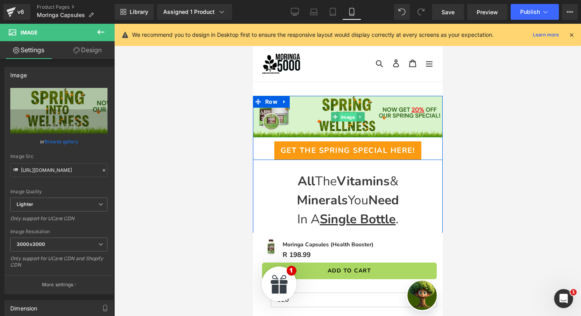
click at [348, 114] on span "Image" at bounding box center [347, 116] width 17 height 9
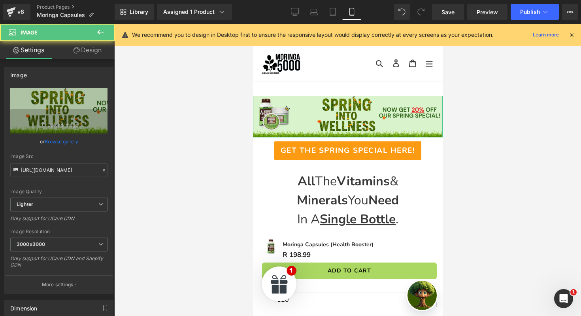
click at [94, 54] on link "Design" at bounding box center [87, 50] width 57 height 18
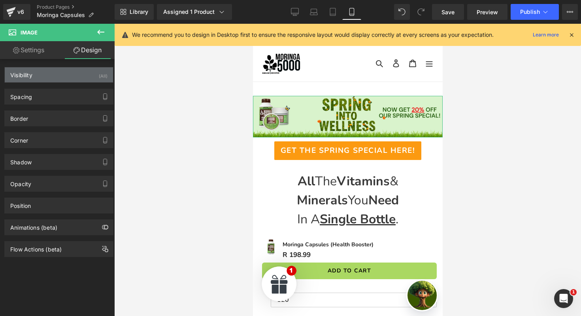
click at [99, 73] on div "(All)" at bounding box center [103, 73] width 9 height 13
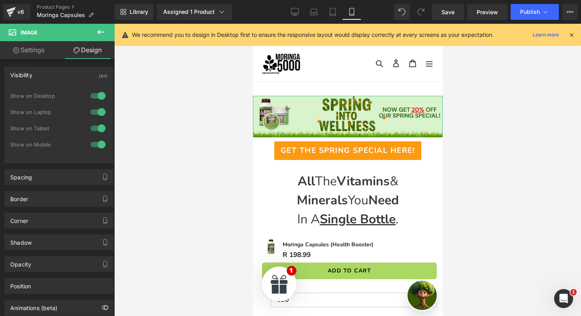
click at [96, 142] on div at bounding box center [98, 144] width 19 height 13
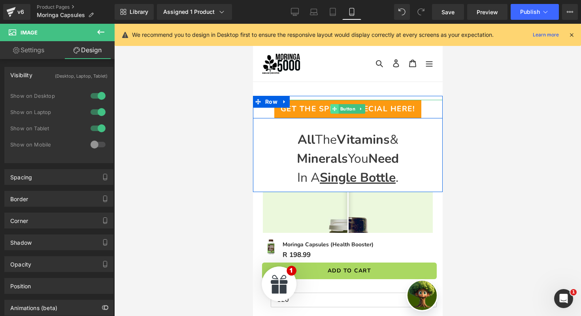
click at [331, 107] on span at bounding box center [334, 108] width 8 height 9
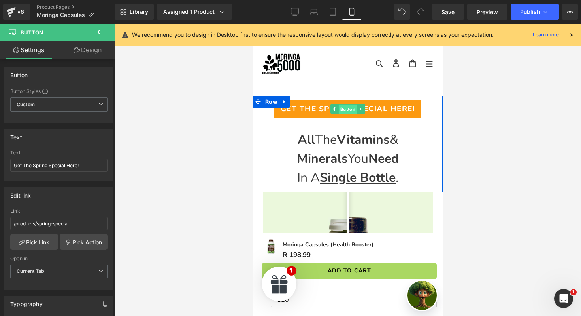
click at [350, 108] on span "Button" at bounding box center [347, 108] width 18 height 9
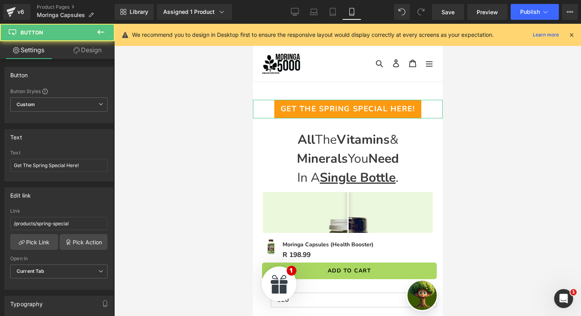
click at [92, 51] on link "Design" at bounding box center [87, 50] width 57 height 18
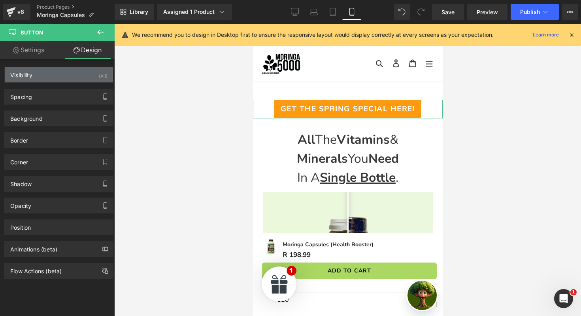
click at [92, 78] on div "Visibility (All)" at bounding box center [59, 74] width 108 height 15
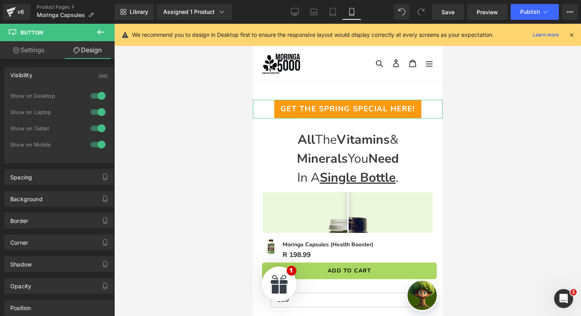
click at [98, 142] on div at bounding box center [98, 144] width 19 height 13
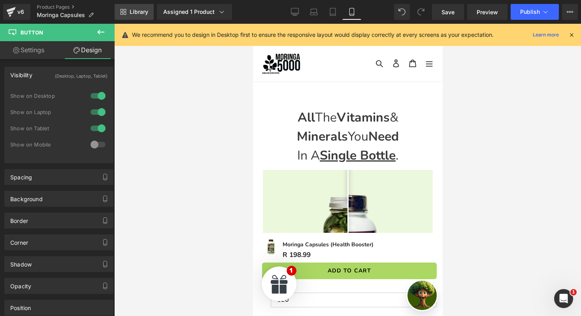
click at [131, 13] on span "Library" at bounding box center [139, 11] width 19 height 7
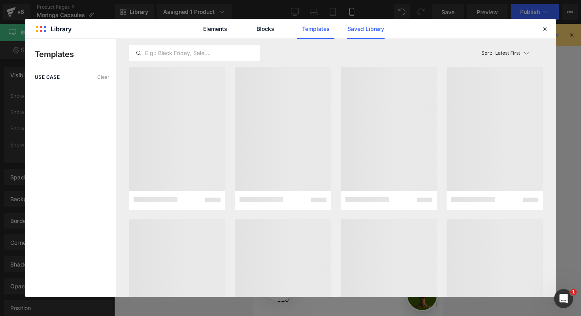
click at [371, 35] on link "Saved Library" at bounding box center [366, 29] width 38 height 20
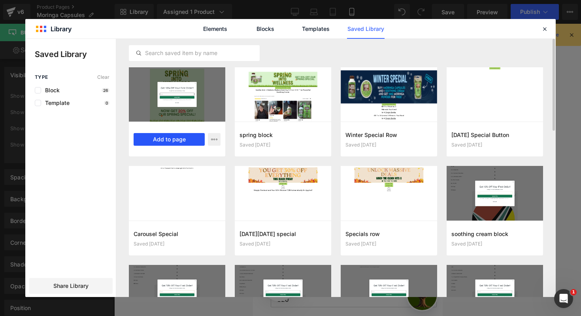
click at [172, 136] on button "Add to page" at bounding box center [169, 139] width 71 height 13
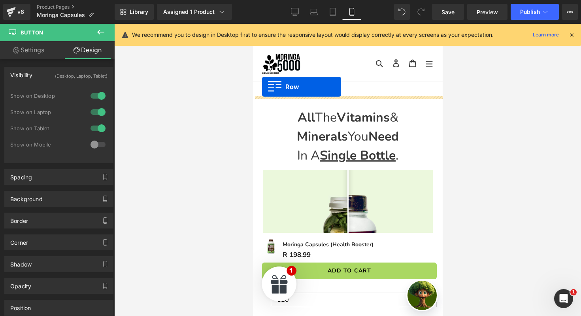
drag, startPoint x: 260, startPoint y: 70, endPoint x: 262, endPoint y: 87, distance: 16.7
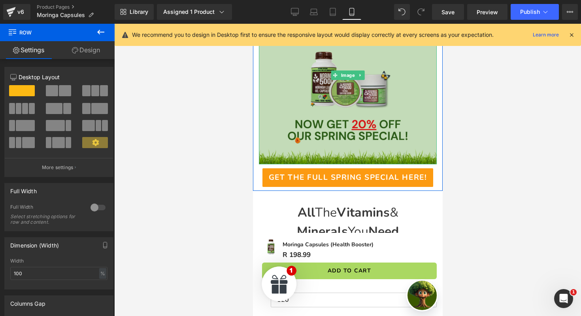
scroll to position [122, 0]
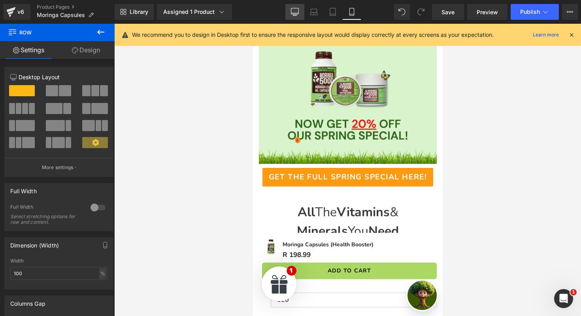
click at [298, 16] on link "Desktop" at bounding box center [294, 12] width 19 height 16
type input "1200"
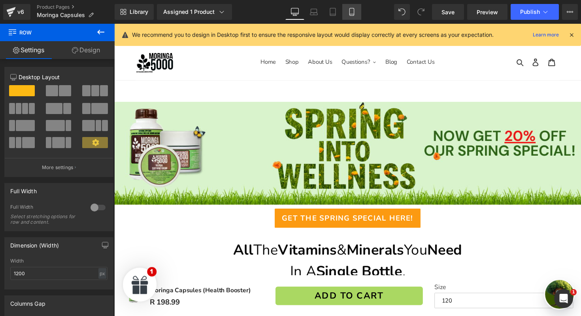
click at [356, 18] on link "Mobile" at bounding box center [351, 12] width 19 height 16
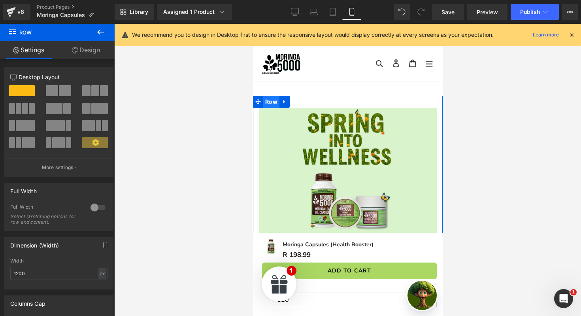
click at [269, 103] on span "Row" at bounding box center [271, 102] width 16 height 12
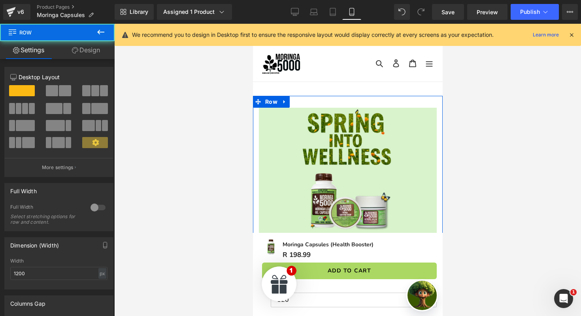
click at [98, 53] on link "Design" at bounding box center [85, 50] width 57 height 18
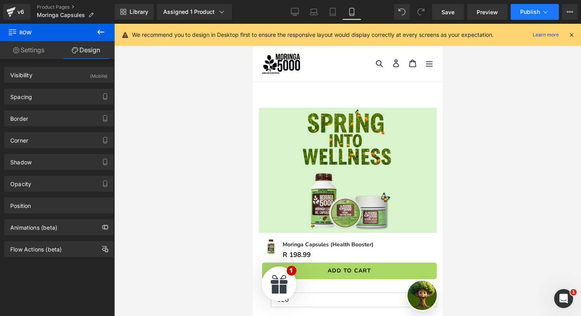
click at [535, 11] on span "Publish" at bounding box center [530, 12] width 20 height 6
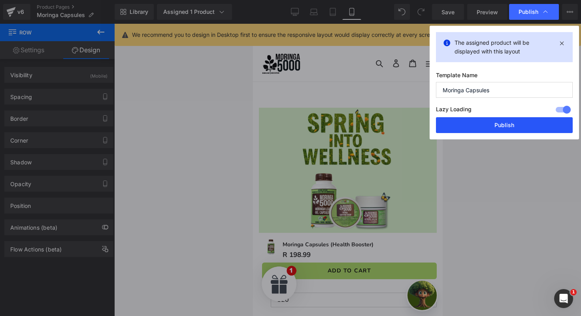
click at [491, 126] on button "Publish" at bounding box center [504, 125] width 137 height 16
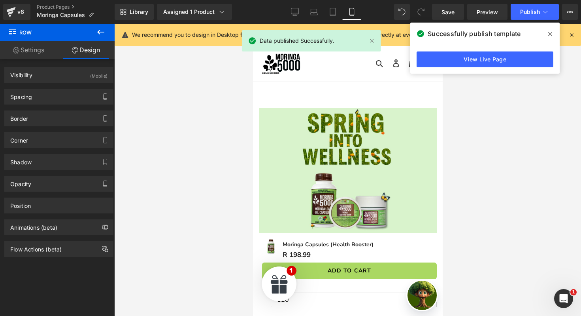
click at [550, 32] on icon at bounding box center [550, 34] width 4 height 6
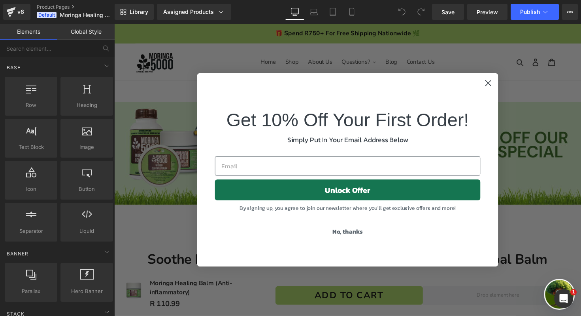
click at [501, 85] on circle "Close dialog" at bounding box center [497, 84] width 13 height 13
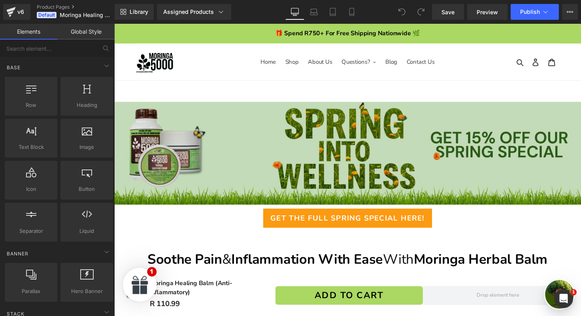
click at [352, 143] on img at bounding box center [353, 156] width 478 height 105
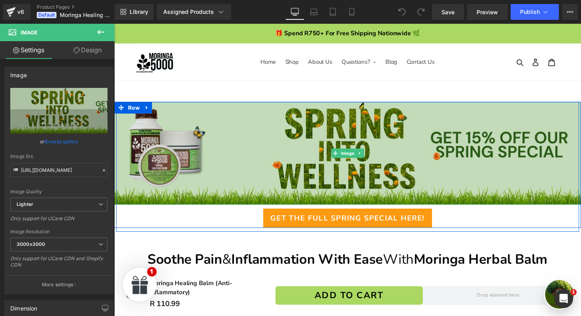
click at [275, 136] on img at bounding box center [353, 156] width 478 height 105
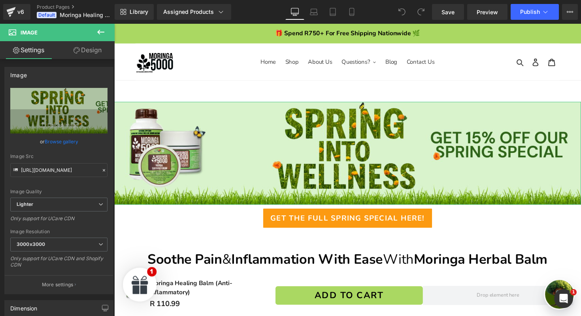
click at [100, 56] on link "Design" at bounding box center [87, 50] width 57 height 18
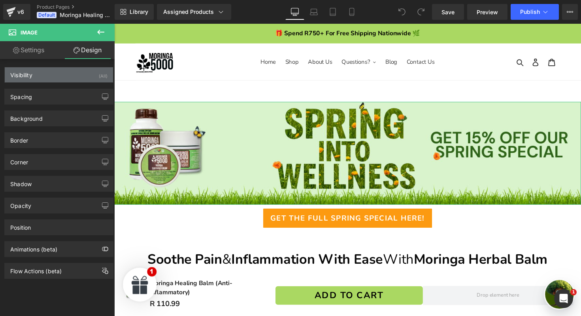
click at [96, 81] on div "Visibility (All)" at bounding box center [59, 74] width 108 height 15
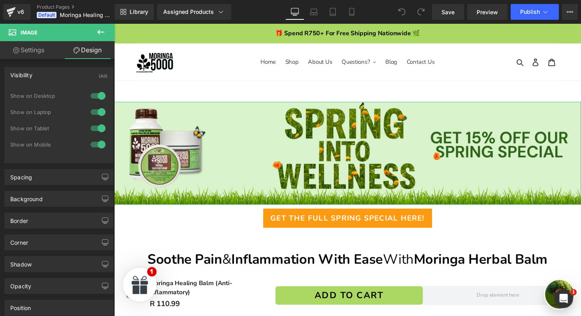
click at [92, 145] on div at bounding box center [98, 144] width 19 height 13
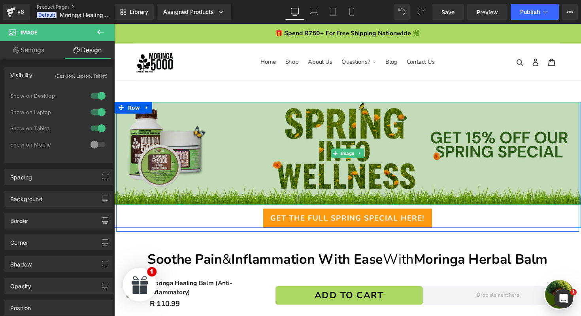
click at [272, 141] on img at bounding box center [353, 156] width 478 height 105
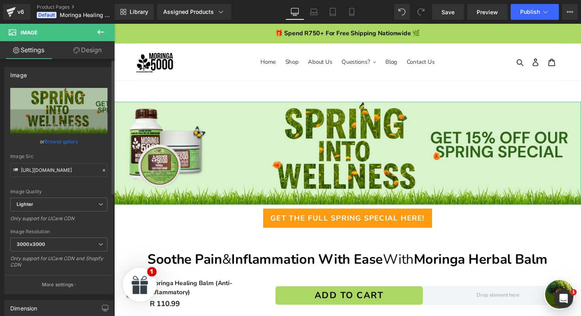
click at [62, 142] on link "Browse gallery" at bounding box center [62, 141] width 34 height 14
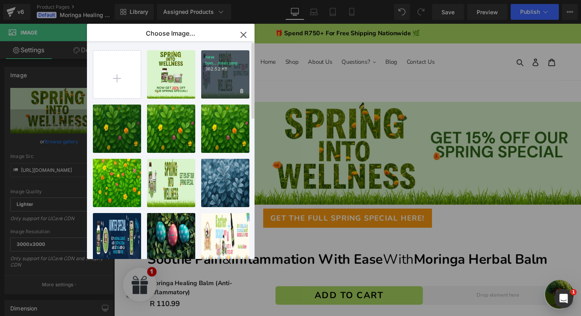
click at [231, 75] on div "new ban...nner.png 362.52 KB" at bounding box center [225, 74] width 48 height 48
type input "[URL][DOMAIN_NAME]"
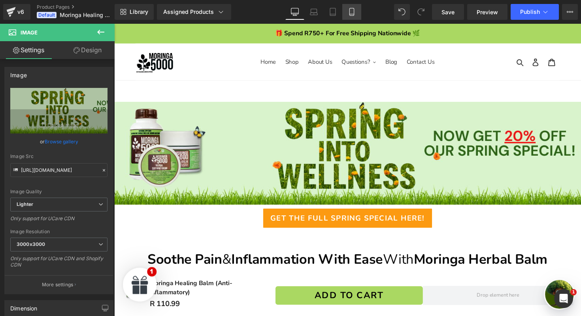
click at [351, 15] on icon at bounding box center [352, 12] width 8 height 8
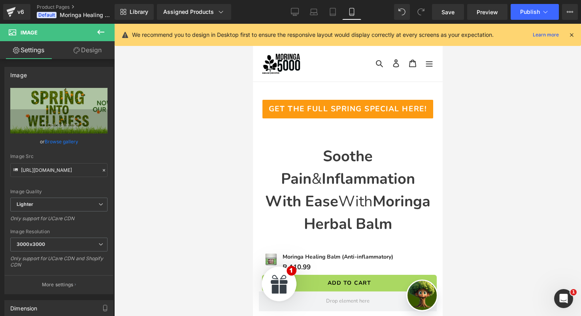
click at [134, 4] on div "Library Assigned Products Preview for Default Template Moringa Healing Balm (An…" at bounding box center [348, 12] width 467 height 24
click at [133, 14] on span "Library" at bounding box center [139, 11] width 19 height 7
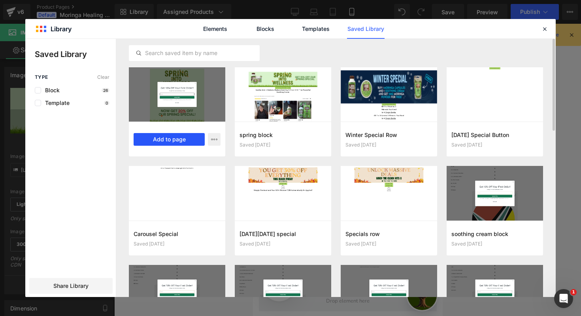
click at [176, 139] on button "Add to page" at bounding box center [169, 139] width 71 height 13
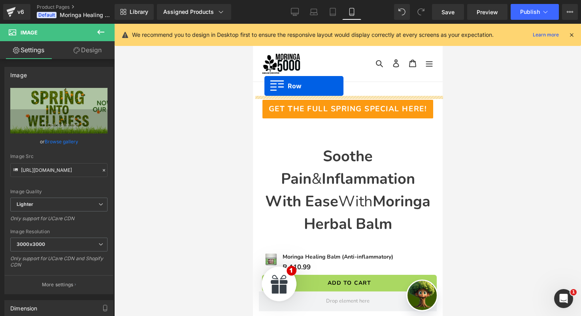
drag, startPoint x: 258, startPoint y: 71, endPoint x: 264, endPoint y: 86, distance: 16.5
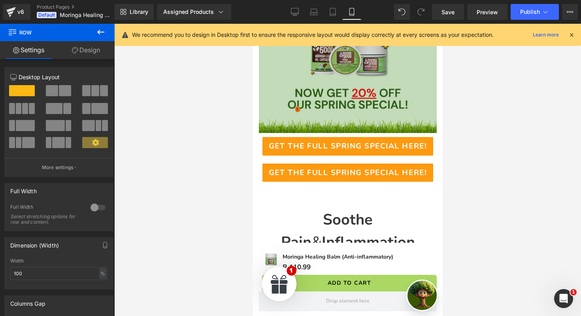
scroll to position [151, 0]
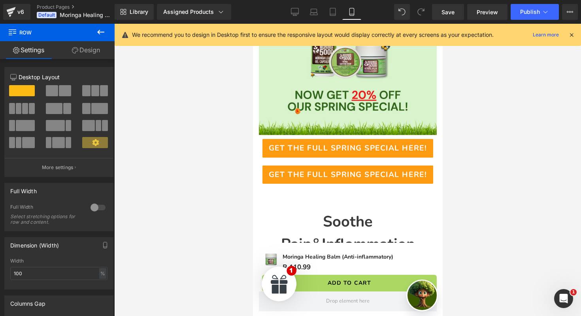
click at [351, 178] on div "Get The Full Spring Special Here! Button" at bounding box center [348, 174] width 190 height 19
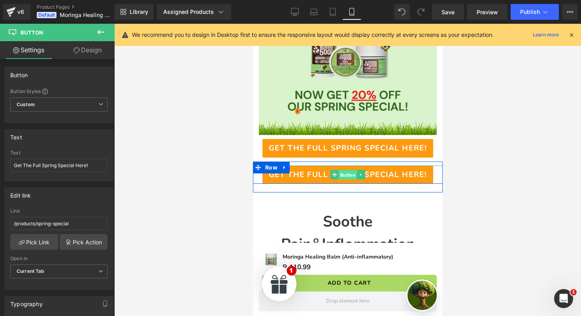
click at [351, 176] on span "Button" at bounding box center [347, 174] width 18 height 9
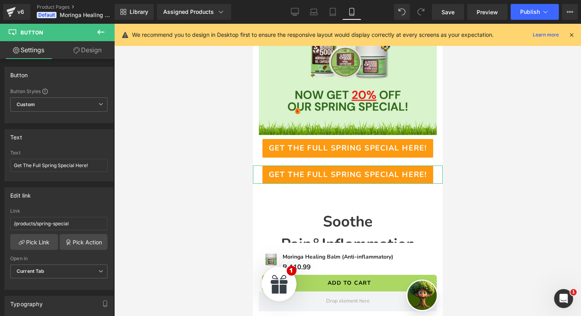
click at [92, 56] on link "Design" at bounding box center [87, 50] width 57 height 18
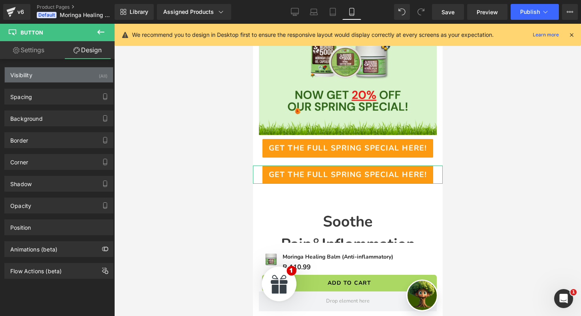
click at [91, 80] on div "Visibility (All)" at bounding box center [59, 74] width 108 height 15
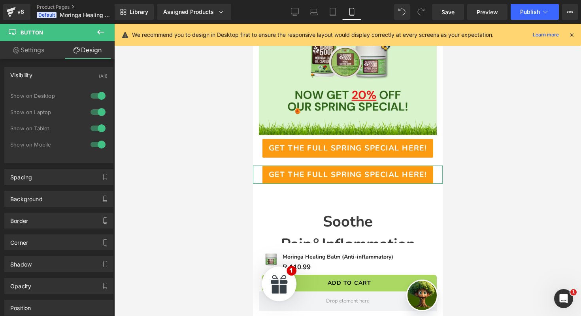
click at [94, 141] on div at bounding box center [98, 144] width 19 height 13
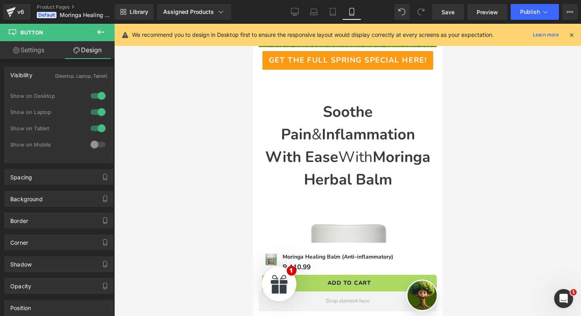
scroll to position [215, 0]
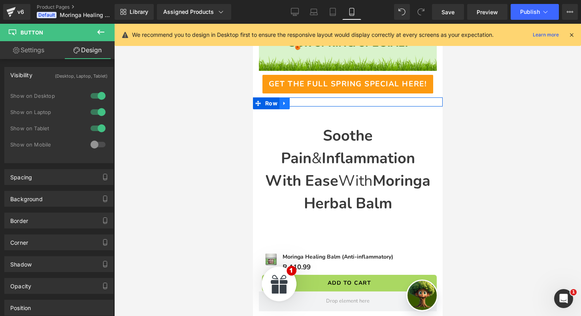
click at [285, 104] on icon at bounding box center [285, 103] width 6 height 6
click at [303, 103] on icon at bounding box center [305, 103] width 6 height 6
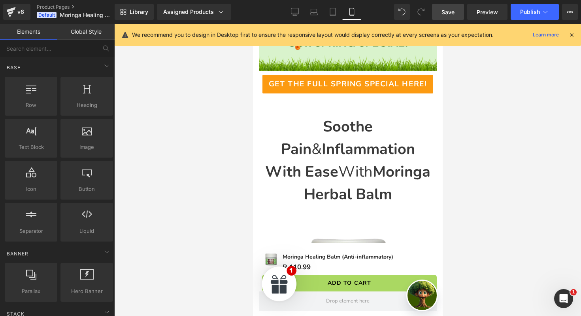
click at [442, 13] on span "Save" at bounding box center [448, 12] width 13 height 8
click at [291, 10] on icon at bounding box center [295, 12] width 8 height 8
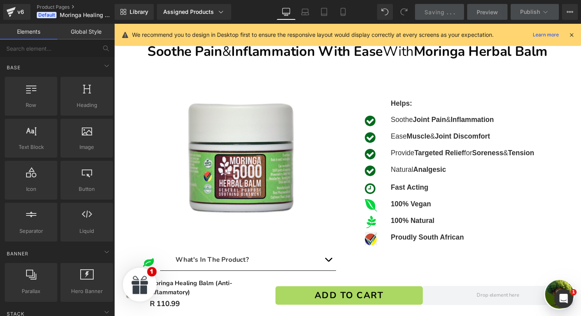
click at [288, 10] on icon at bounding box center [286, 12] width 8 height 8
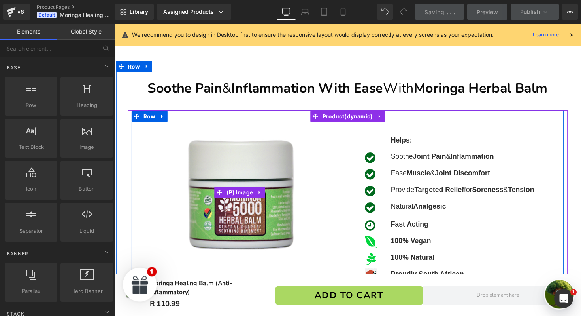
scroll to position [0, 0]
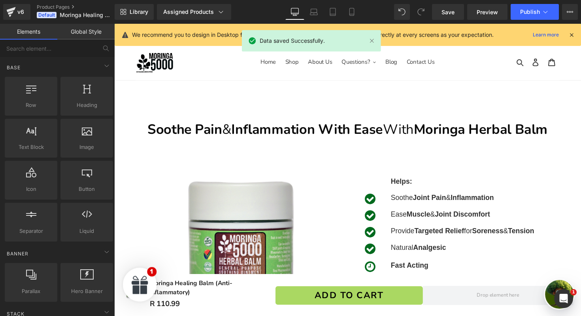
click at [390, 9] on div "Library Assigned Products Preview for Default Template Moringa Healing Balm (An…" at bounding box center [348, 12] width 467 height 16
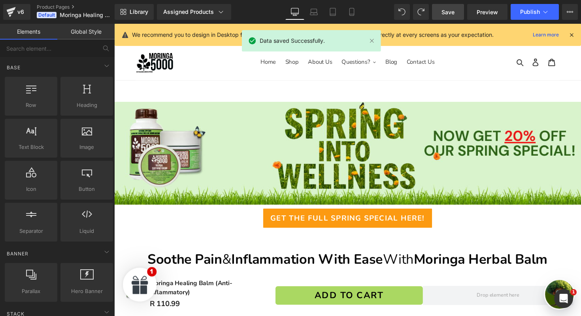
click at [441, 14] on link "Save" at bounding box center [448, 12] width 32 height 16
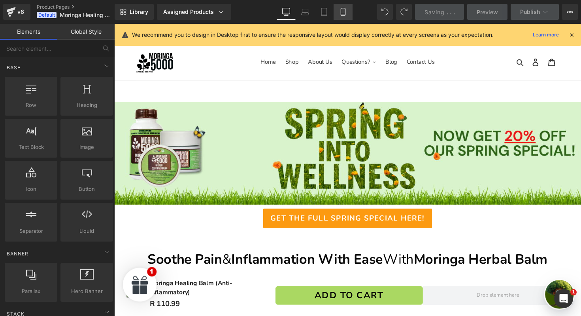
click at [345, 9] on icon at bounding box center [343, 12] width 8 height 8
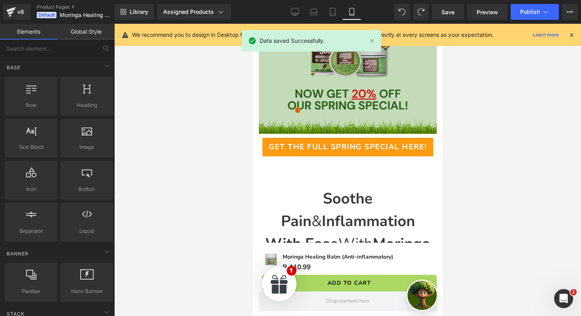
scroll to position [161, 0]
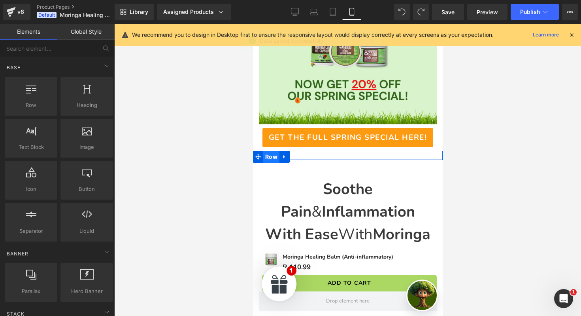
click at [272, 155] on span "Row" at bounding box center [271, 157] width 16 height 12
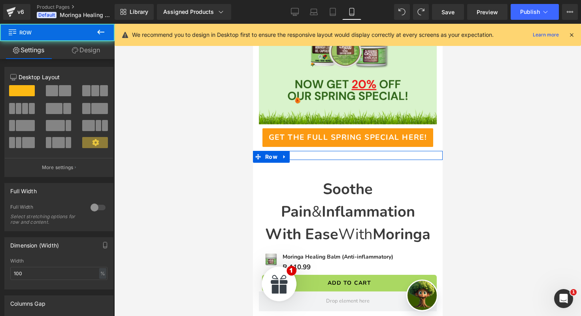
click at [82, 53] on link "Design" at bounding box center [85, 50] width 57 height 18
click at [0, 0] on div "Visibility" at bounding box center [0, 0] width 0 height 0
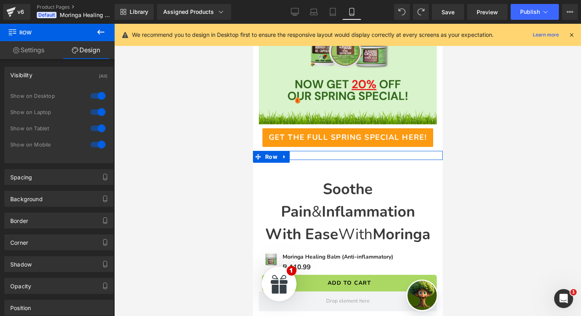
click at [98, 147] on div at bounding box center [98, 144] width 19 height 13
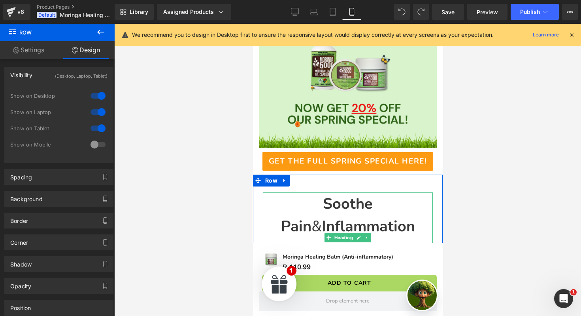
scroll to position [132, 0]
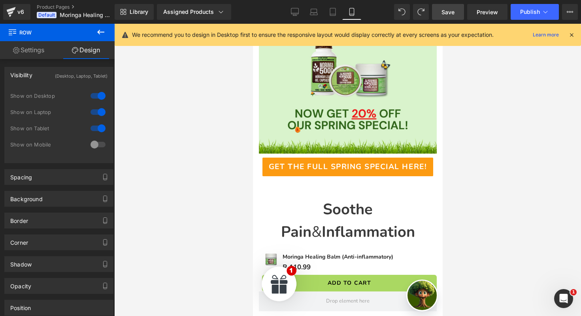
click at [454, 13] on span "Save" at bounding box center [448, 12] width 13 height 8
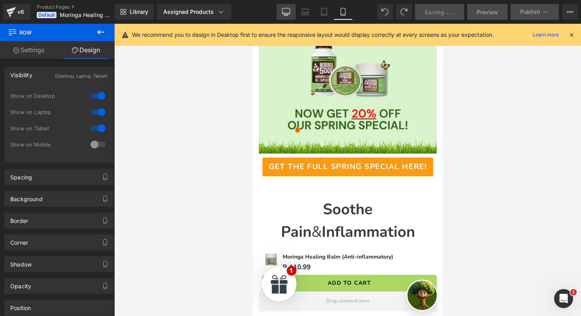
click at [287, 10] on icon at bounding box center [286, 12] width 8 height 8
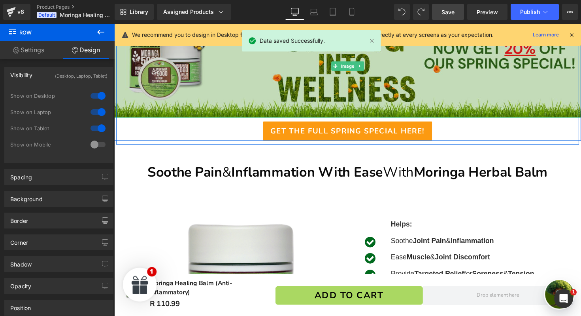
scroll to position [90, 0]
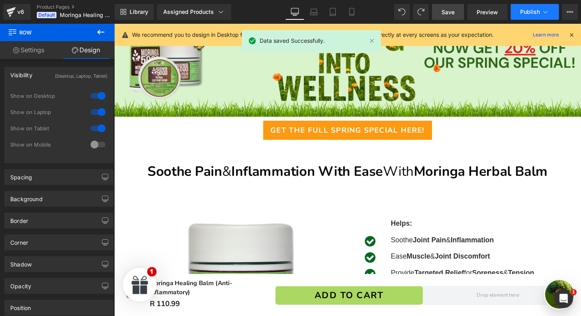
click at [538, 15] on span "Publish" at bounding box center [530, 12] width 20 height 6
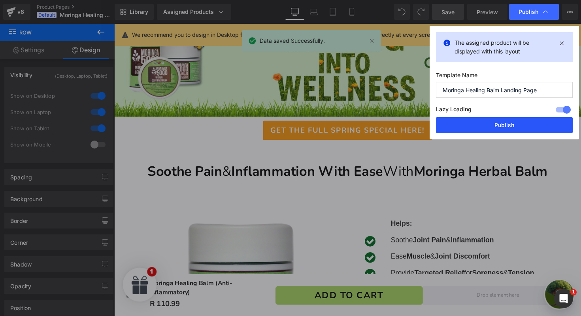
click at [483, 122] on button "Publish" at bounding box center [504, 125] width 137 height 16
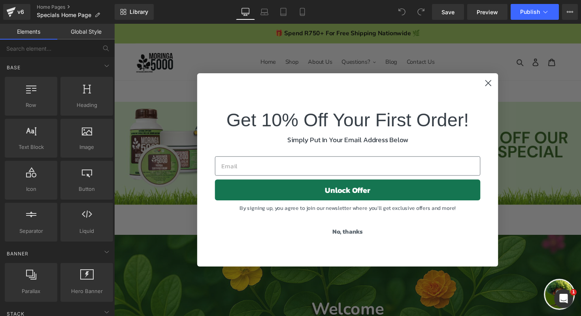
click at [499, 84] on circle "Close dialog" at bounding box center [497, 84] width 13 height 13
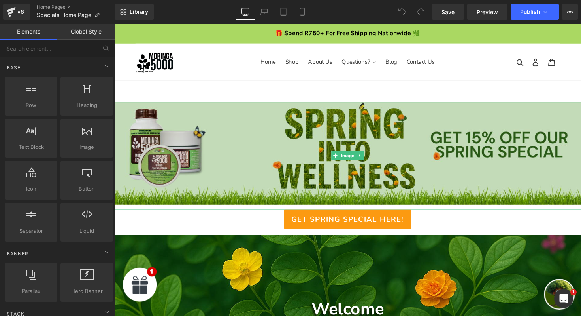
click at [313, 146] on img at bounding box center [353, 159] width 478 height 110
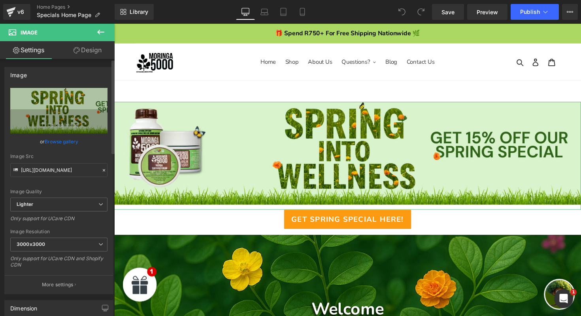
click at [62, 143] on link "Browse gallery" at bounding box center [62, 141] width 34 height 14
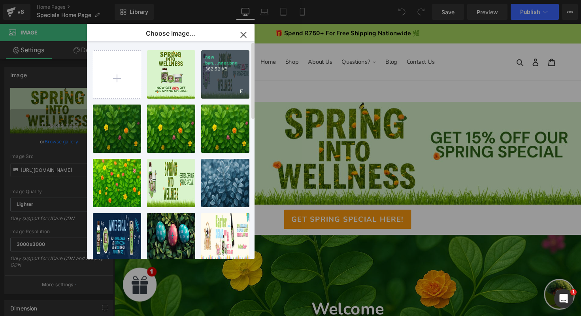
click at [234, 73] on div "new ban...nner.png 362.52 KB" at bounding box center [225, 74] width 48 height 48
type input "[URL][DOMAIN_NAME]"
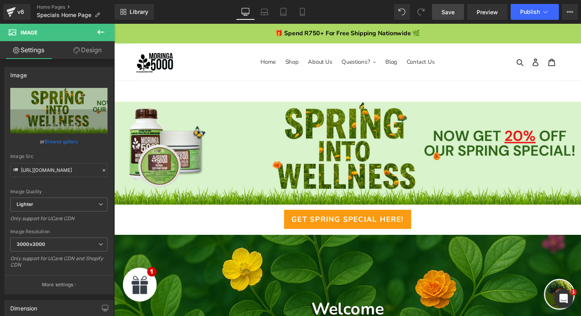
click at [446, 17] on link "Save" at bounding box center [448, 12] width 32 height 16
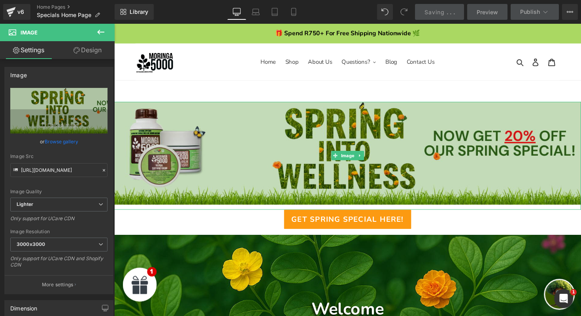
click at [307, 138] on img at bounding box center [353, 159] width 478 height 110
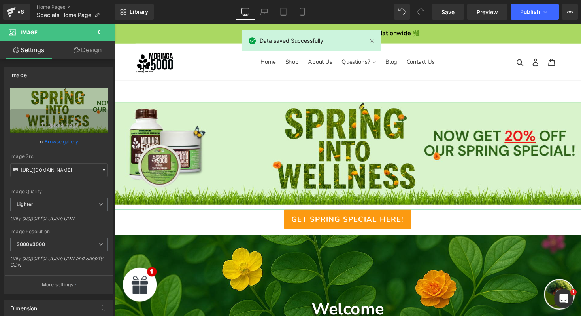
click at [77, 57] on link "Design" at bounding box center [87, 50] width 57 height 18
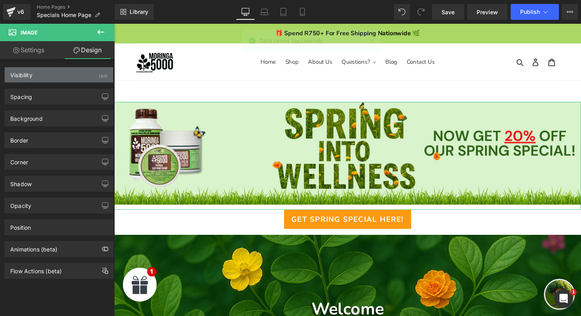
click at [87, 81] on div "Visibility (All)" at bounding box center [59, 74] width 108 height 15
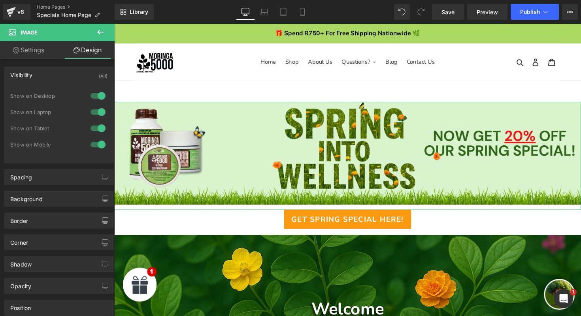
click at [98, 145] on div at bounding box center [98, 144] width 19 height 13
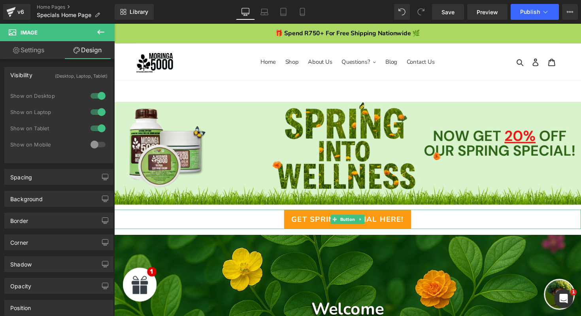
click at [319, 220] on span "Get Spring Special Here!" at bounding box center [353, 223] width 115 height 11
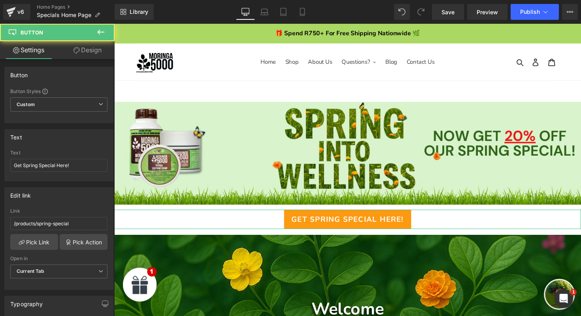
drag, startPoint x: 92, startPoint y: 50, endPoint x: 94, endPoint y: 99, distance: 49.1
click at [92, 50] on link "Design" at bounding box center [87, 50] width 57 height 18
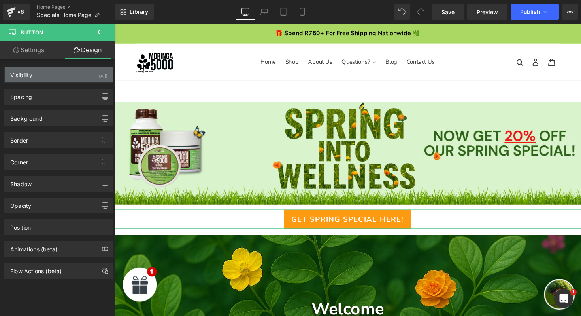
click at [88, 80] on div "Visibility (All)" at bounding box center [59, 74] width 108 height 15
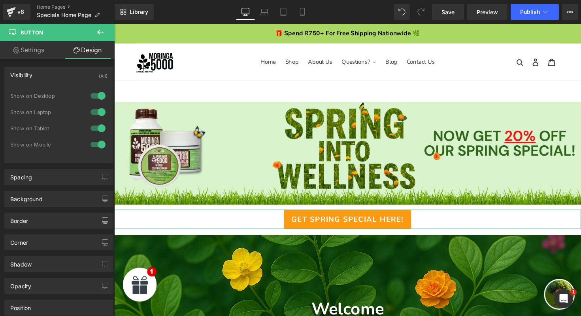
click at [98, 143] on div at bounding box center [98, 144] width 19 height 13
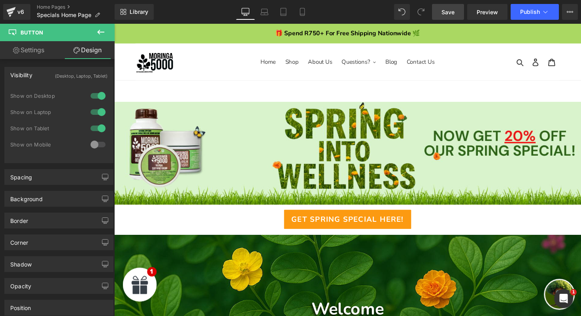
click at [455, 12] on span "Save" at bounding box center [448, 12] width 13 height 8
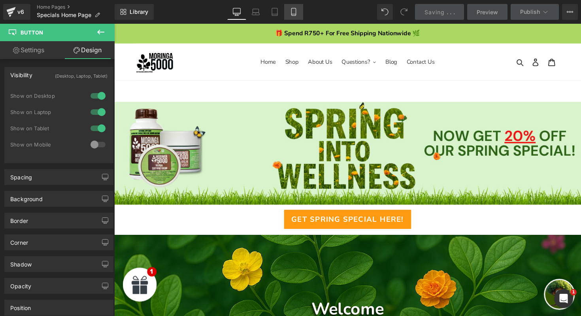
click at [293, 16] on link "Mobile" at bounding box center [293, 12] width 19 height 16
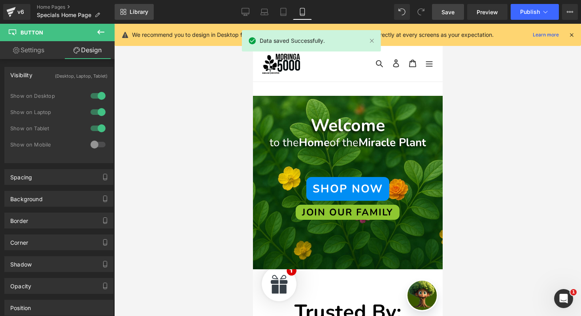
click at [132, 16] on link "Library" at bounding box center [134, 12] width 39 height 16
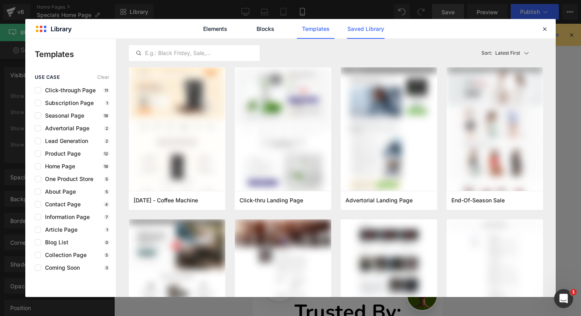
drag, startPoint x: 359, startPoint y: 32, endPoint x: 352, endPoint y: 32, distance: 6.7
click at [359, 32] on link "Saved Library" at bounding box center [366, 29] width 38 height 20
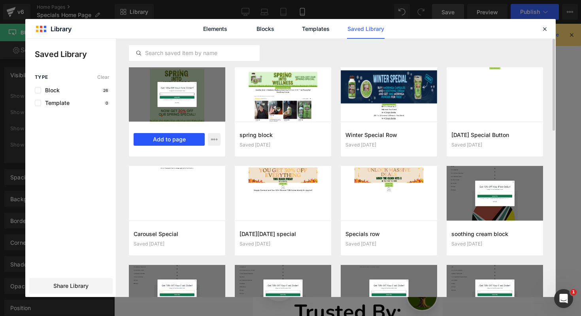
click at [178, 137] on button "Add to page" at bounding box center [169, 139] width 71 height 13
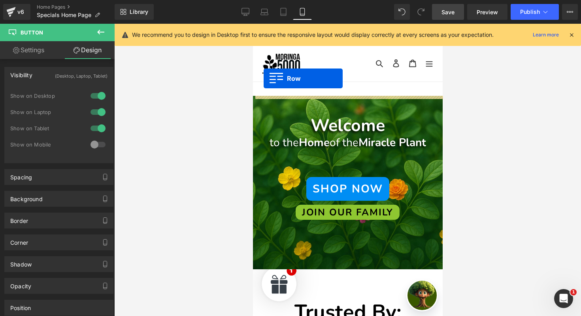
drag, startPoint x: 260, startPoint y: 71, endPoint x: 263, endPoint y: 78, distance: 8.3
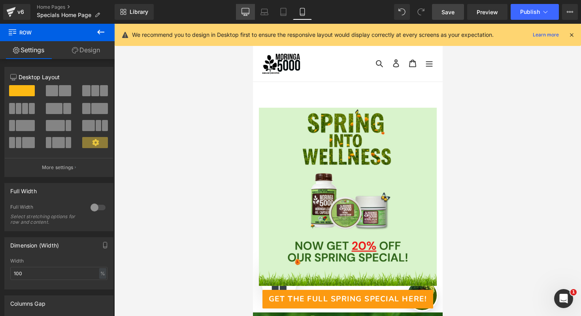
click at [244, 13] on icon at bounding box center [246, 13] width 8 height 0
type input "1200"
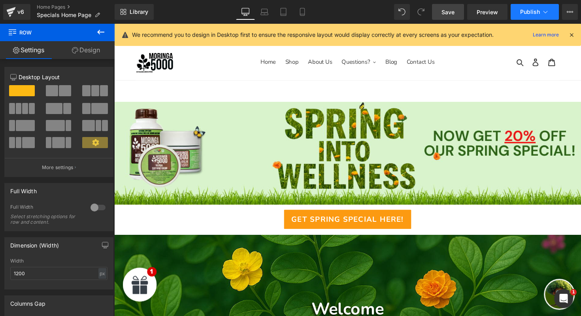
click at [531, 9] on span "Publish" at bounding box center [530, 12] width 20 height 6
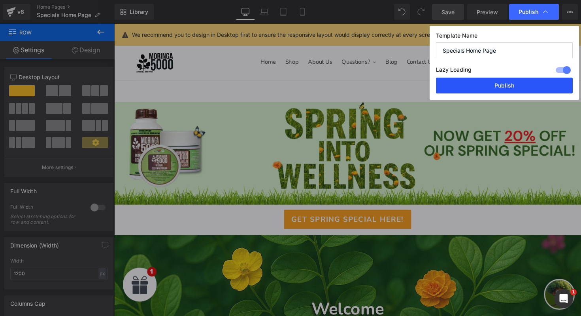
click at [505, 85] on button "Publish" at bounding box center [504, 85] width 137 height 16
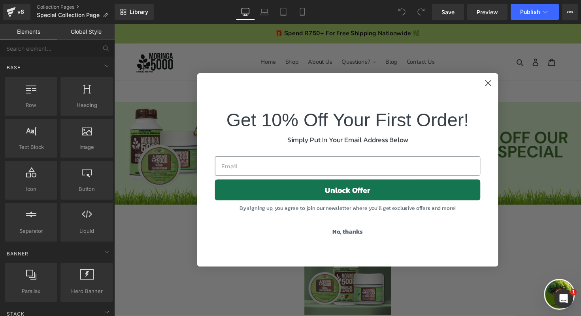
click at [495, 84] on circle "Close dialog" at bounding box center [497, 84] width 13 height 13
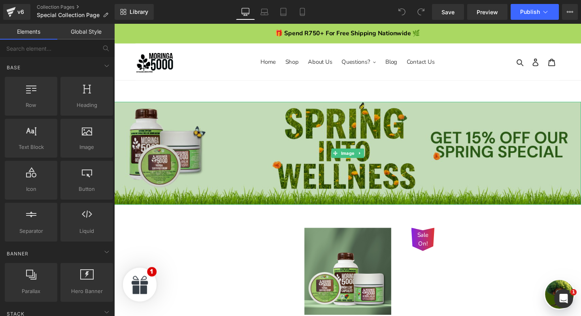
click at [381, 160] on img at bounding box center [353, 156] width 478 height 105
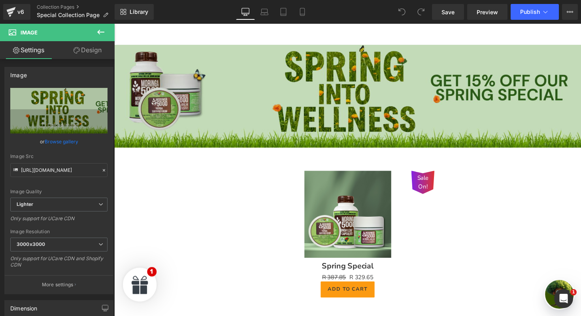
scroll to position [57, 0]
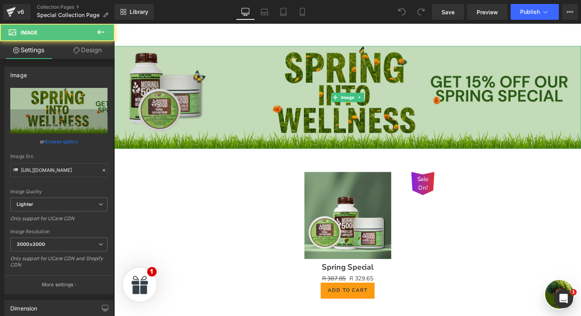
click at [338, 109] on img at bounding box center [353, 99] width 478 height 105
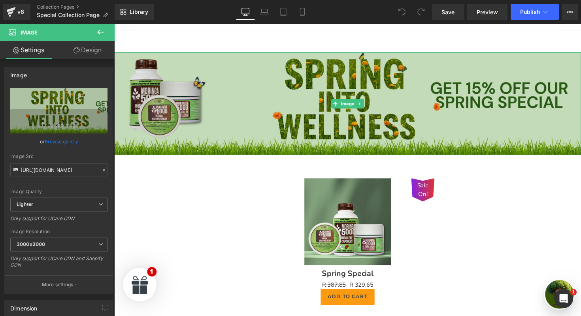
scroll to position [42, 0]
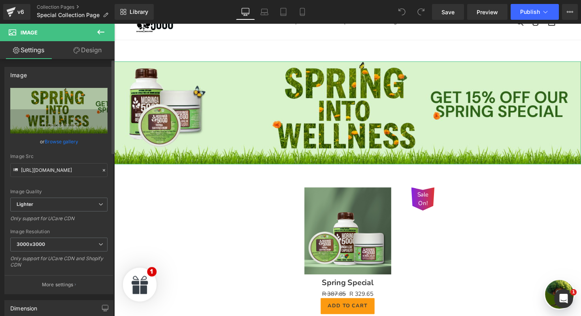
click at [64, 142] on link "Browse gallery" at bounding box center [62, 141] width 34 height 14
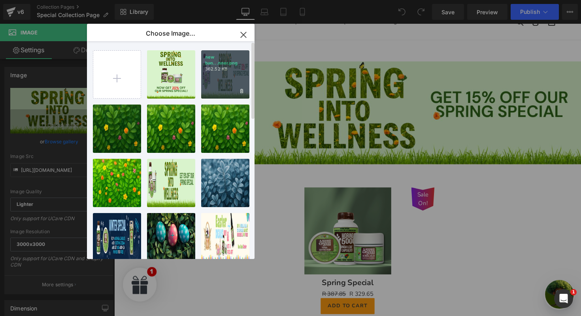
click at [219, 73] on div "new ban...nner.png 362.52 KB" at bounding box center [225, 74] width 48 height 48
type input "[URL][DOMAIN_NAME]"
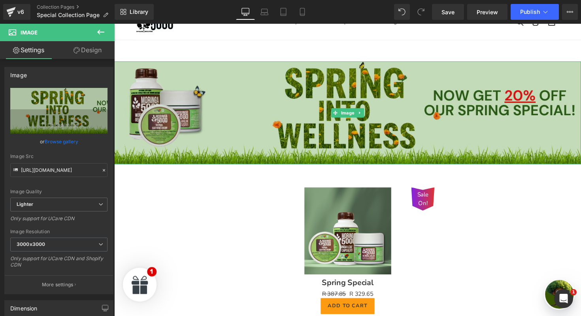
scroll to position [36, 0]
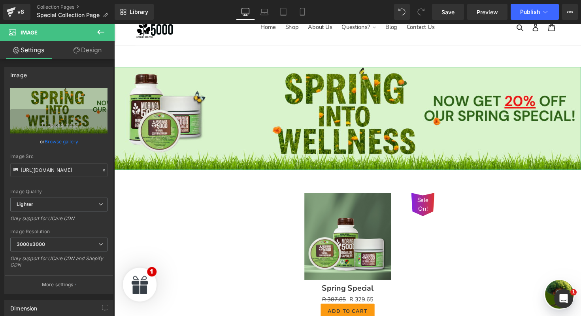
click at [92, 48] on link "Design" at bounding box center [87, 50] width 57 height 18
click at [0, 0] on div "Visibility" at bounding box center [0, 0] width 0 height 0
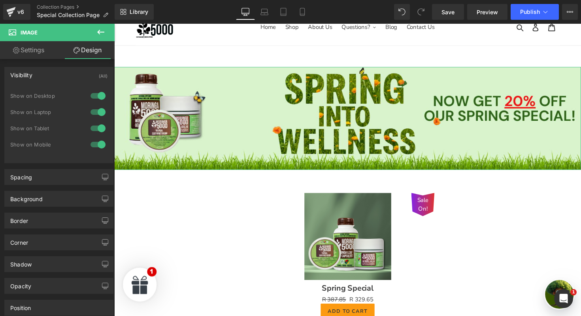
click at [93, 74] on div "Visibility (All)" at bounding box center [59, 74] width 108 height 15
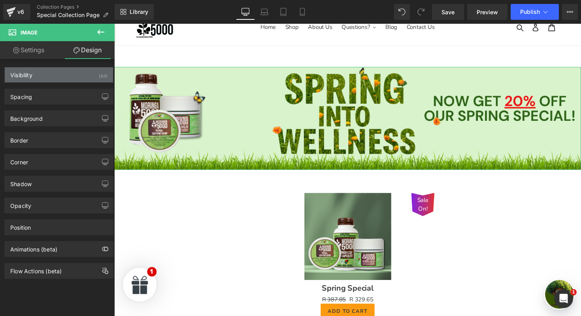
click at [96, 74] on div "Visibility (All)" at bounding box center [59, 74] width 108 height 15
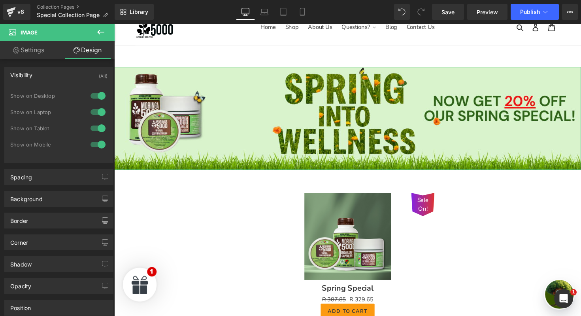
click at [93, 143] on div at bounding box center [98, 144] width 19 height 13
click at [303, 14] on icon at bounding box center [303, 12] width 8 height 8
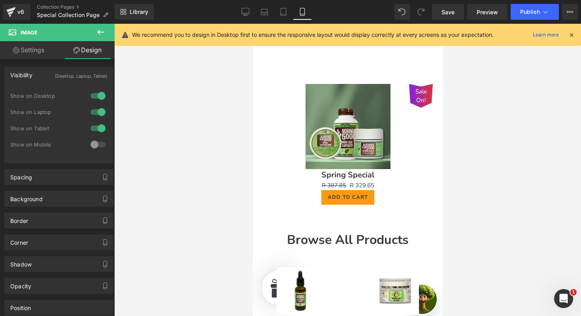
scroll to position [0, 0]
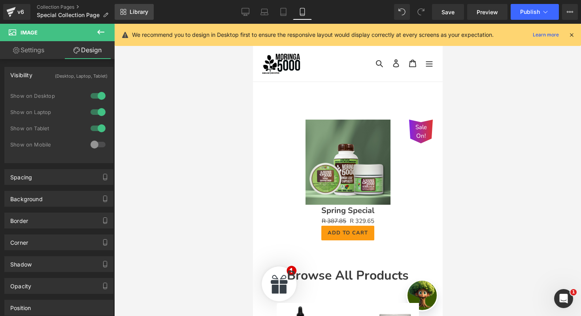
click at [132, 8] on link "Library" at bounding box center [134, 12] width 39 height 16
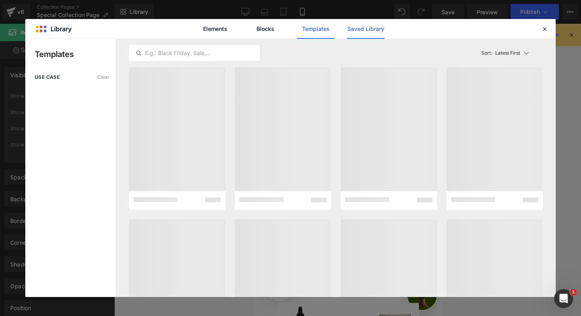
click at [0, 0] on link "Saved Library" at bounding box center [0, 0] width 0 height 0
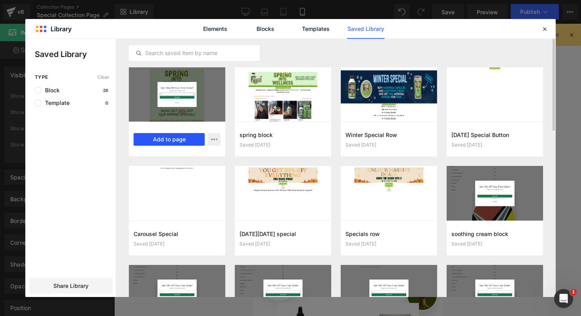
click at [164, 139] on button "Add to page" at bounding box center [169, 139] width 71 height 13
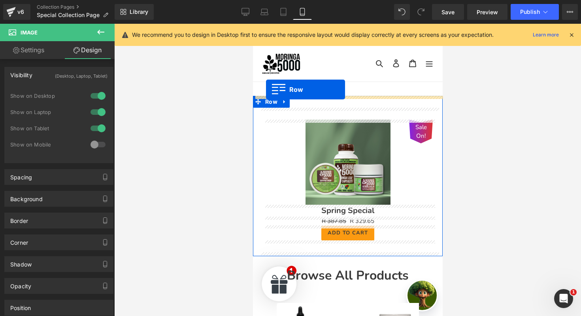
drag, startPoint x: 259, startPoint y: 89, endPoint x: 266, endPoint y: 89, distance: 6.3
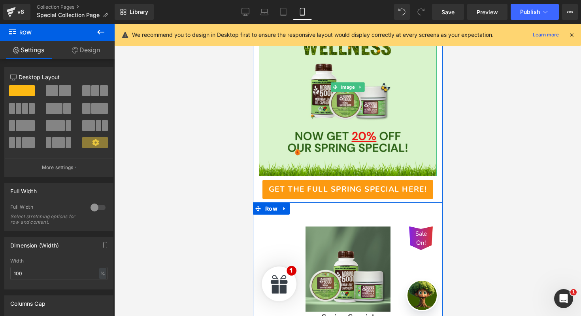
scroll to position [112, 0]
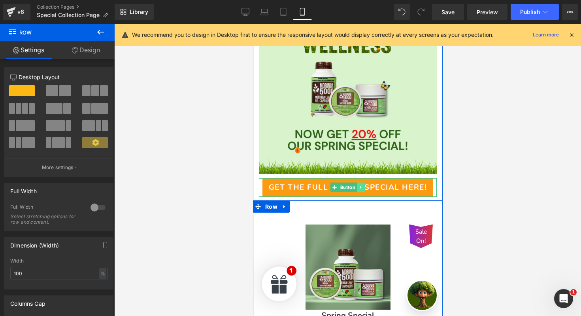
click at [361, 189] on icon at bounding box center [361, 187] width 4 height 5
click at [366, 189] on icon at bounding box center [365, 187] width 4 height 4
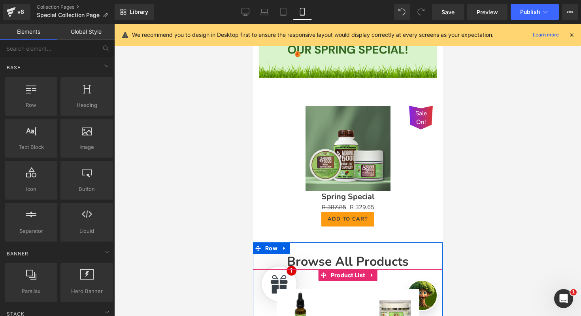
scroll to position [0, 0]
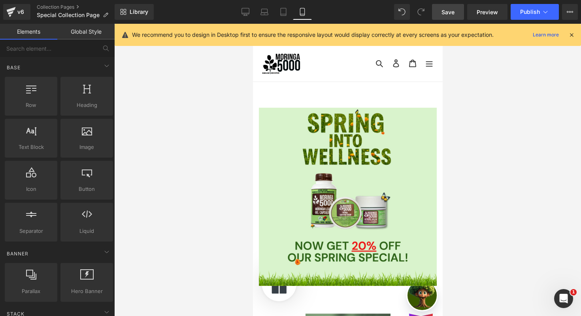
click at [455, 14] on link "Save" at bounding box center [448, 12] width 32 height 16
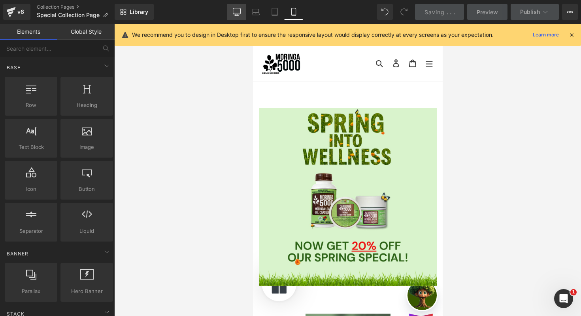
click at [238, 13] on icon at bounding box center [237, 12] width 8 height 8
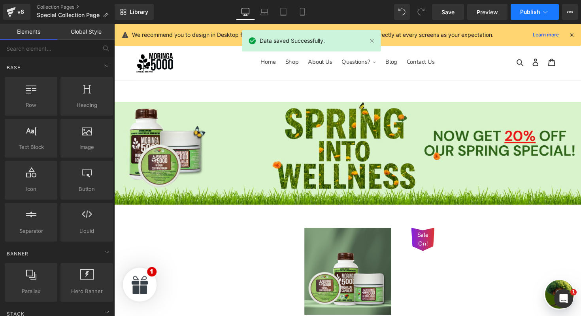
click at [536, 15] on button "Publish" at bounding box center [535, 12] width 48 height 16
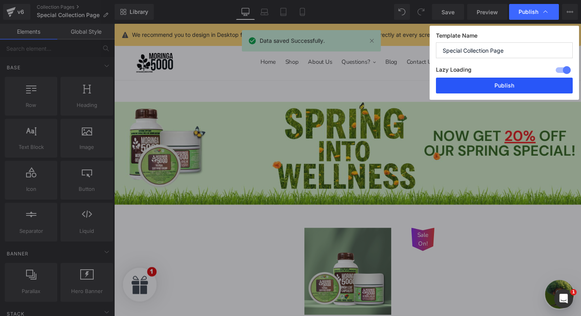
click at [509, 88] on button "Publish" at bounding box center [504, 85] width 137 height 16
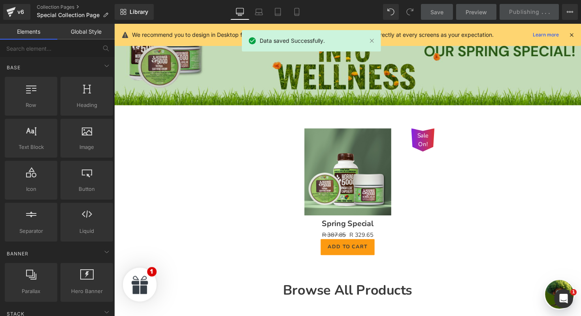
scroll to position [150, 0]
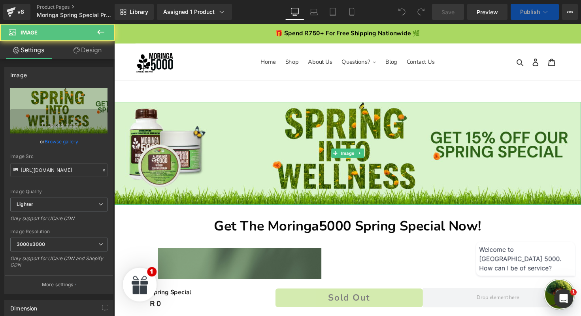
click at [327, 132] on img at bounding box center [353, 156] width 478 height 105
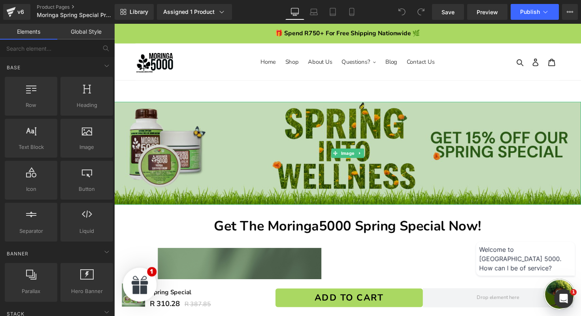
click at [315, 147] on img at bounding box center [353, 156] width 478 height 105
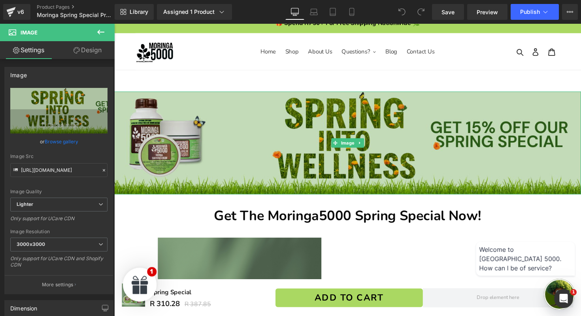
scroll to position [13, 0]
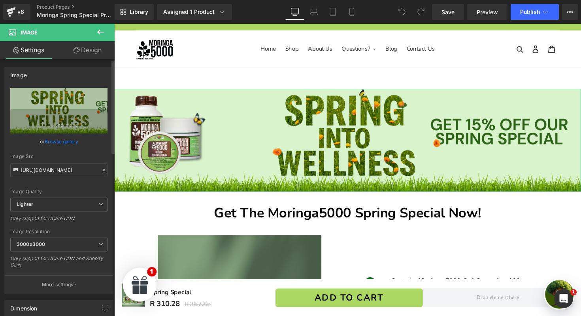
click at [59, 142] on link "Browse gallery" at bounding box center [62, 141] width 34 height 14
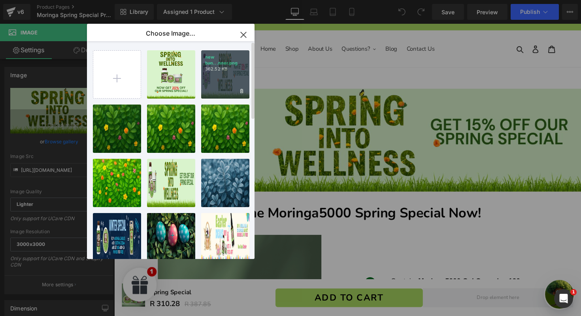
click at [214, 77] on div "new ban...nner.png 362.52 KB" at bounding box center [225, 74] width 48 height 48
type input "[URL][DOMAIN_NAME]"
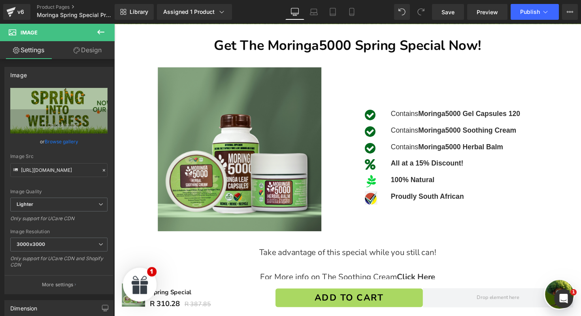
scroll to position [184, 0]
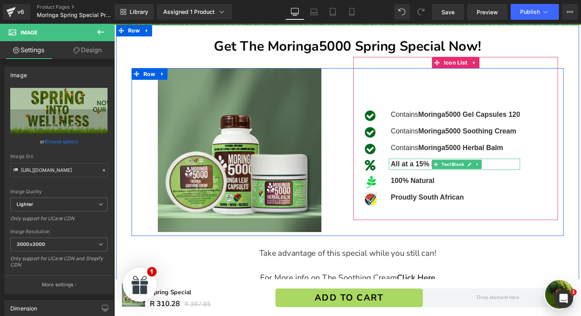
click at [427, 171] on strong "All at a 15% Discount!" at bounding box center [435, 167] width 74 height 8
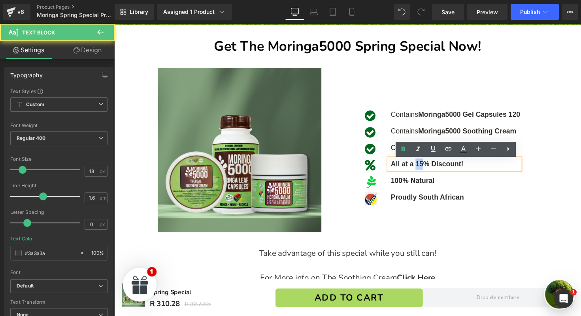
click at [427, 171] on strong "All at a 15% Discount!" at bounding box center [435, 167] width 74 height 8
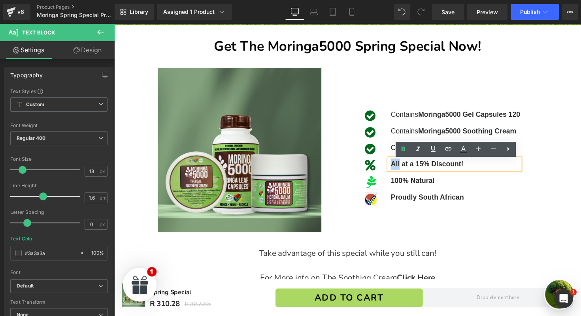
drag, startPoint x: 407, startPoint y: 168, endPoint x: 396, endPoint y: 168, distance: 11.1
click at [396, 168] on div "All at a 15% Discount!" at bounding box center [463, 167] width 134 height 11
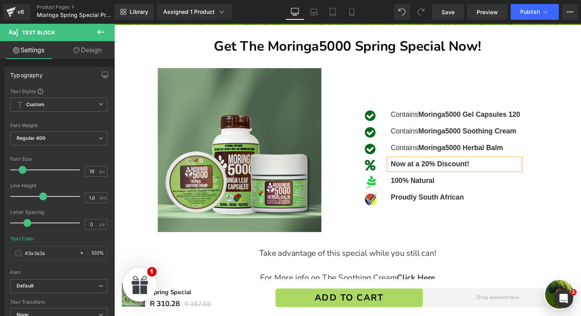
click at [502, 172] on p "Now at a 20% Discount!" at bounding box center [464, 167] width 132 height 11
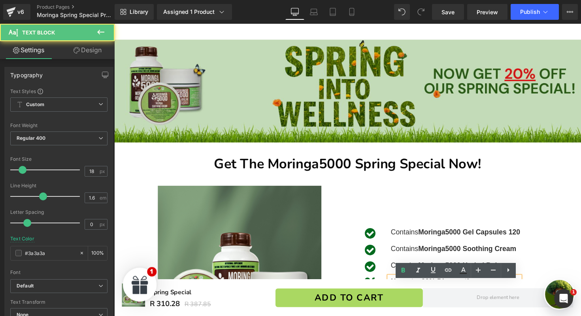
scroll to position [60, 0]
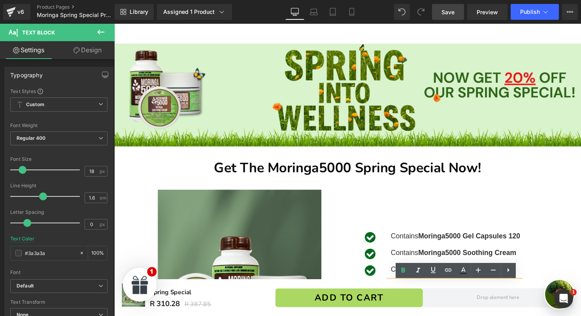
click at [453, 13] on span "Save" at bounding box center [448, 12] width 13 height 8
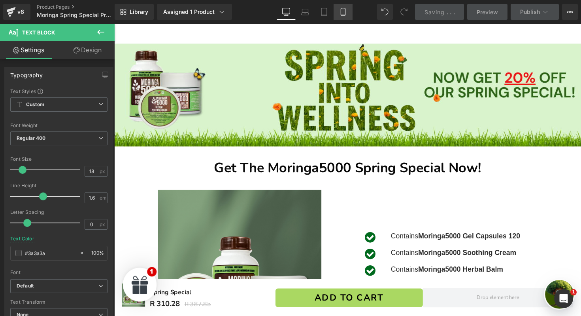
click at [344, 11] on icon at bounding box center [343, 12] width 8 height 8
type input "#000000"
type input "100"
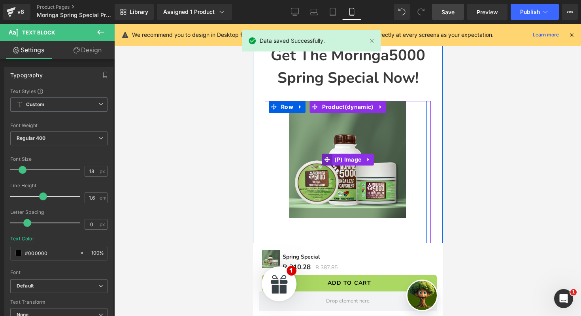
scroll to position [0, 0]
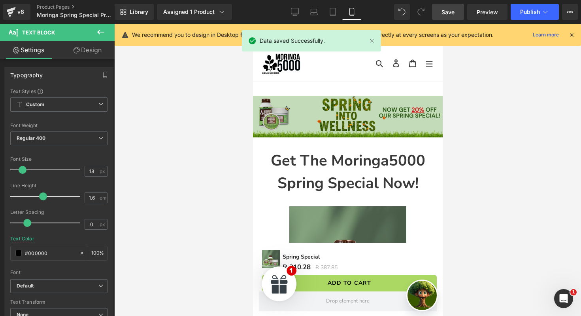
click at [331, 117] on div "Image" at bounding box center [348, 117] width 190 height 42
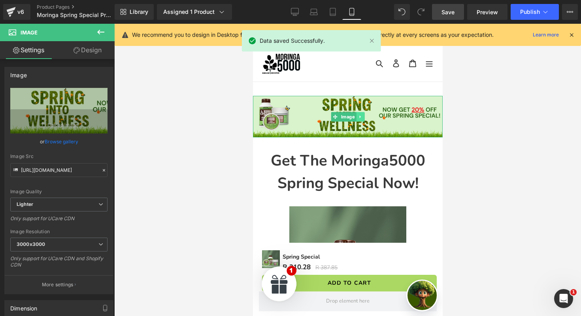
click at [358, 118] on icon at bounding box center [360, 116] width 4 height 5
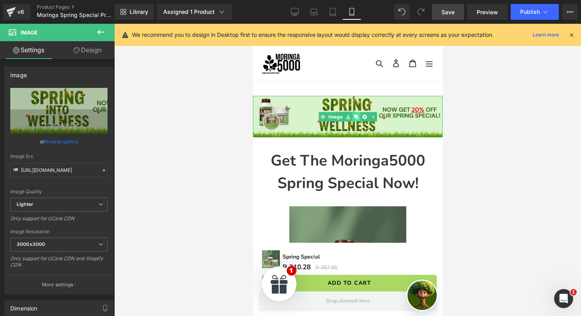
click at [355, 118] on icon at bounding box center [356, 116] width 4 height 5
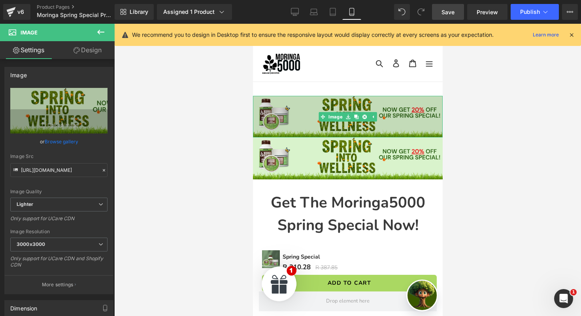
click at [302, 120] on img at bounding box center [348, 117] width 190 height 42
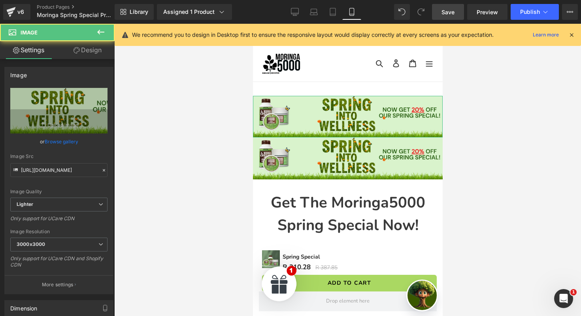
click at [83, 48] on link "Design" at bounding box center [87, 50] width 57 height 18
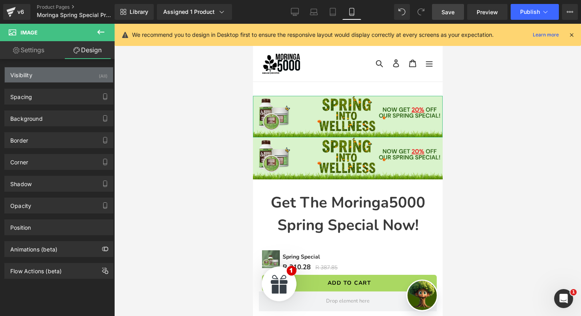
click at [94, 79] on div "Visibility (All)" at bounding box center [59, 74] width 108 height 15
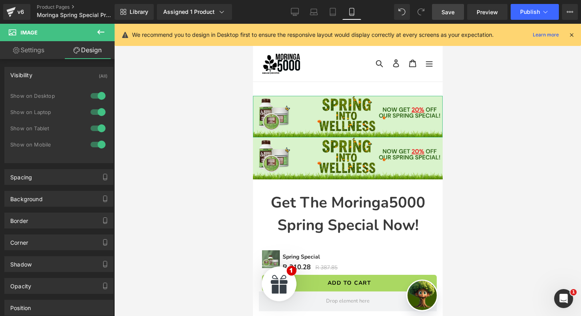
click at [94, 146] on div at bounding box center [98, 144] width 19 height 13
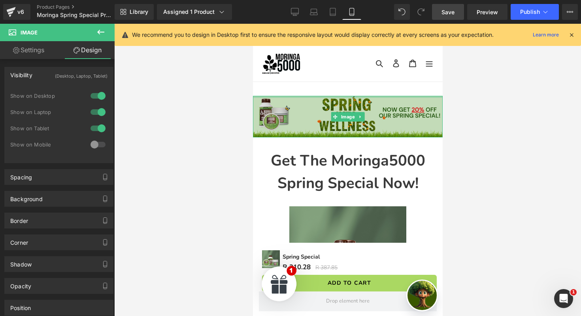
click at [315, 113] on img at bounding box center [348, 117] width 190 height 42
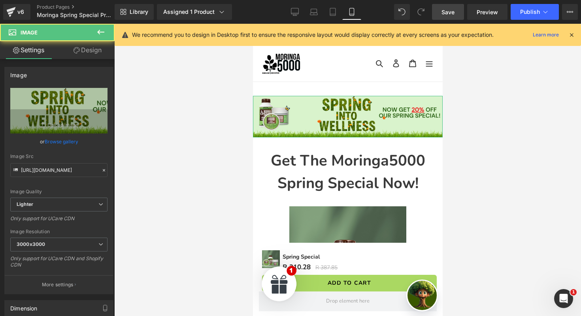
click at [91, 57] on link "Design" at bounding box center [87, 50] width 57 height 18
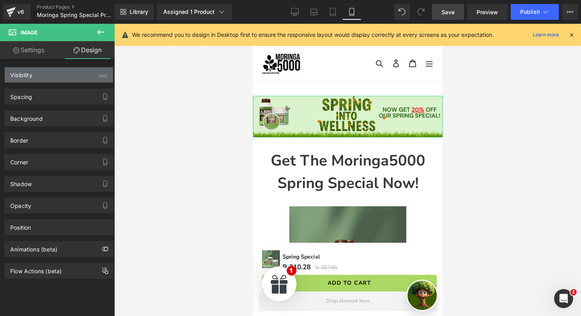
click at [93, 81] on div "Visibility (All)" at bounding box center [59, 74] width 108 height 15
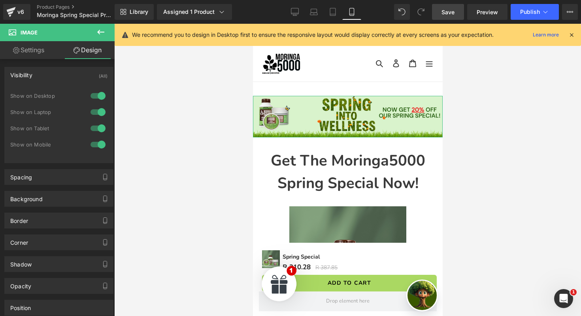
click at [98, 98] on div at bounding box center [98, 95] width 19 height 13
click at [96, 112] on div at bounding box center [98, 112] width 19 height 13
click at [95, 122] on div at bounding box center [98, 128] width 19 height 13
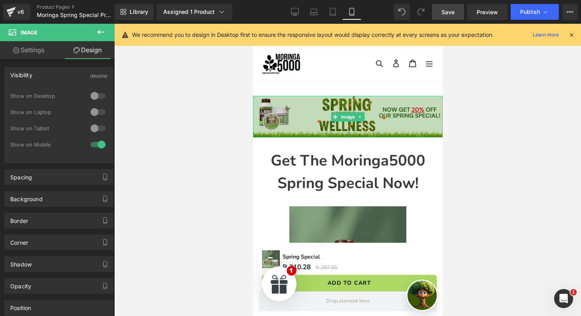
click at [301, 119] on img at bounding box center [348, 117] width 190 height 42
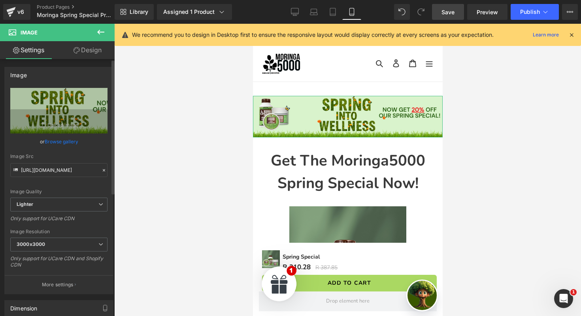
click at [54, 143] on link "Browse gallery" at bounding box center [62, 141] width 34 height 14
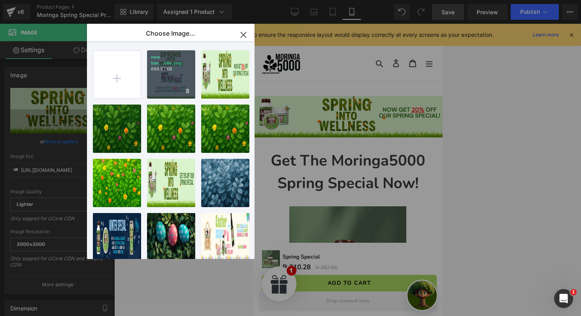
click at [169, 84] on div "new ban...bile.png 669.51 KB" at bounding box center [171, 74] width 48 height 48
type input "[URL][DOMAIN_NAME]"
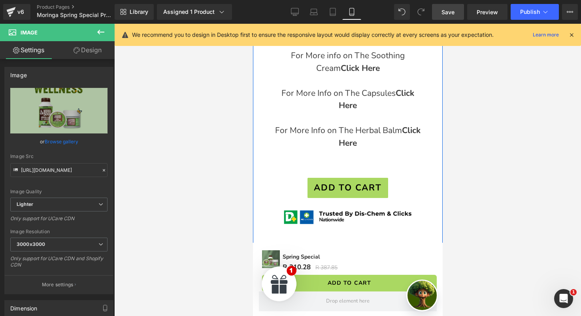
scroll to position [634, 0]
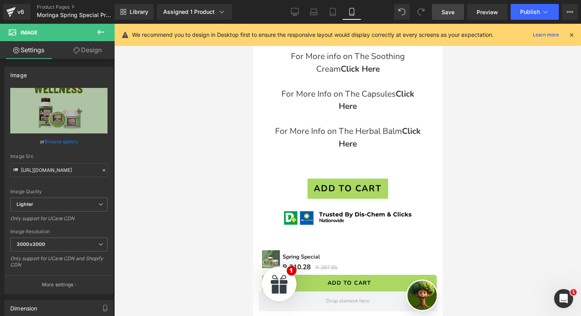
click at [452, 14] on span "Save" at bounding box center [448, 12] width 13 height 8
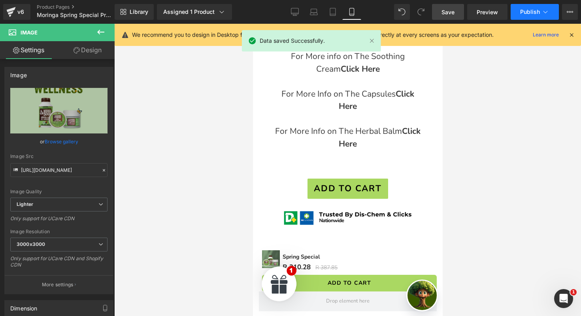
click at [529, 11] on span "Publish" at bounding box center [530, 12] width 20 height 6
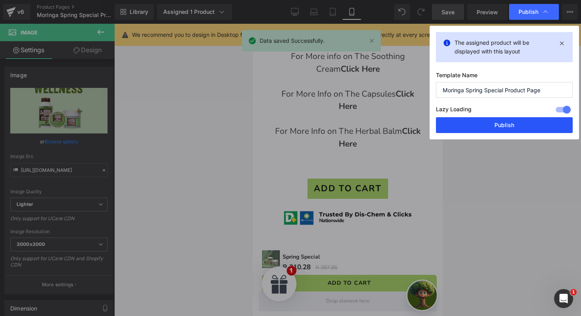
click at [485, 124] on button "Publish" at bounding box center [504, 125] width 137 height 16
